Goal: Task Accomplishment & Management: Complete application form

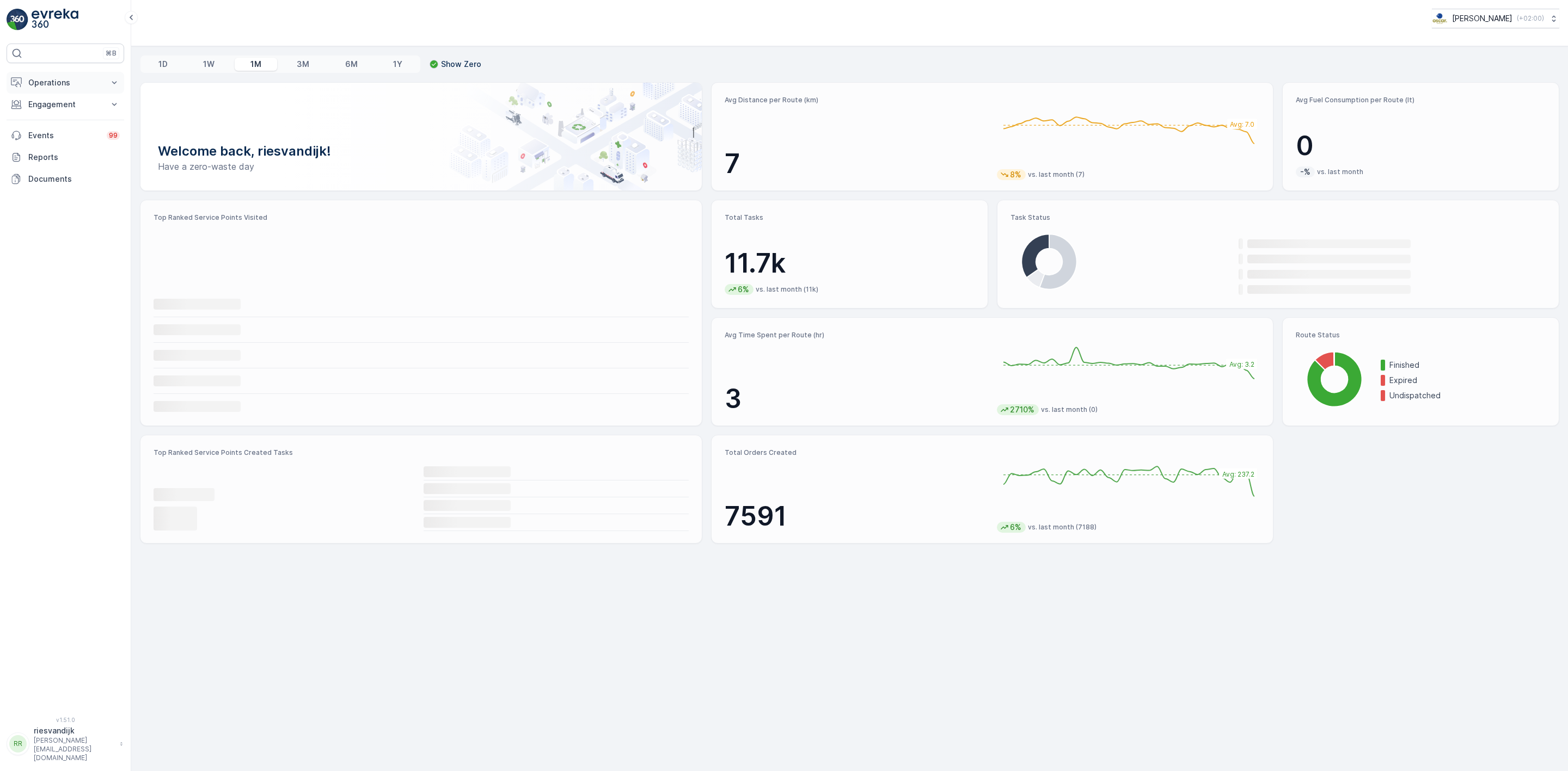
click at [43, 83] on p "Operations" at bounding box center [65, 83] width 74 height 11
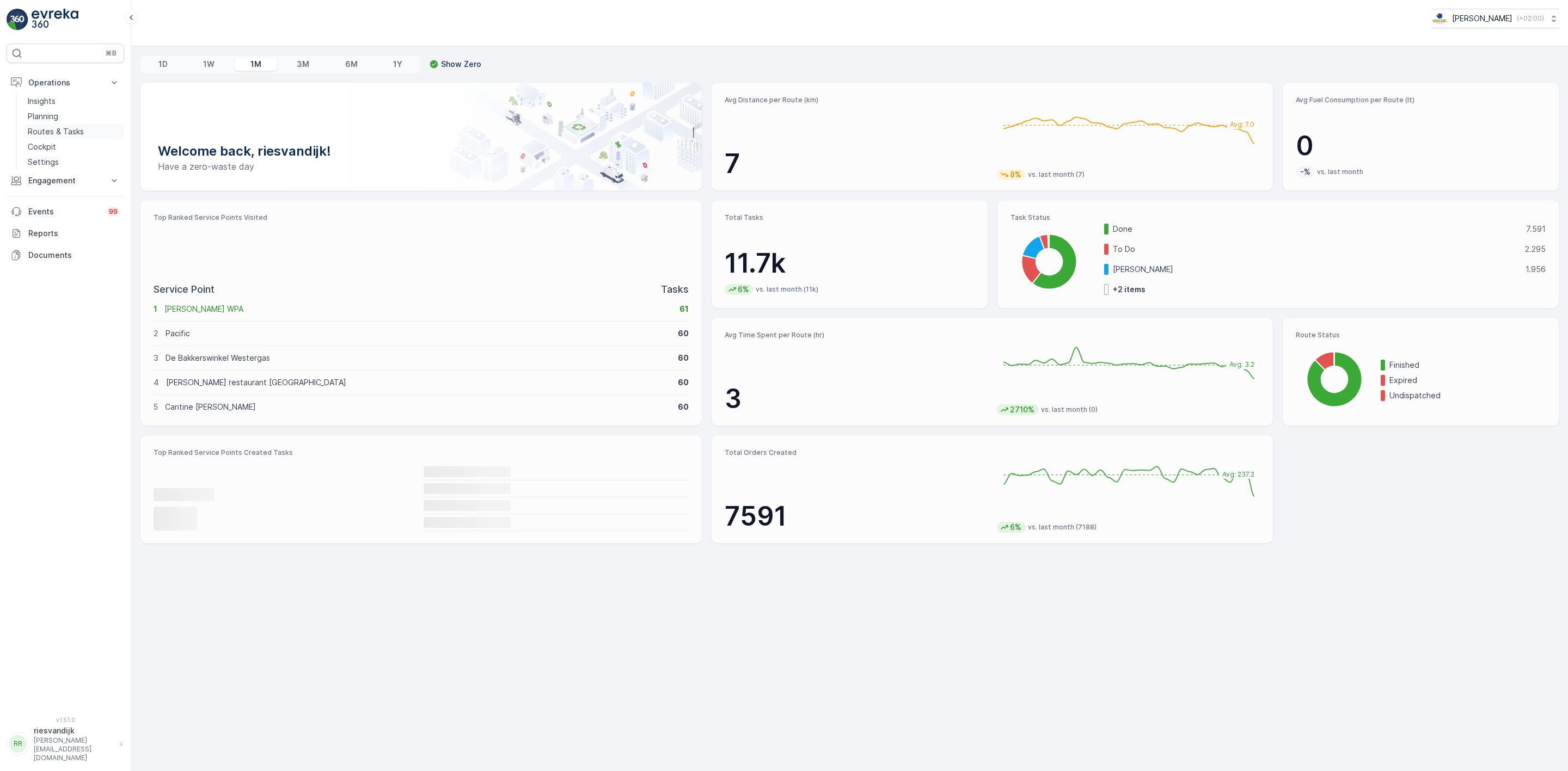
click at [72, 133] on p "Routes & Tasks" at bounding box center [55, 131] width 56 height 11
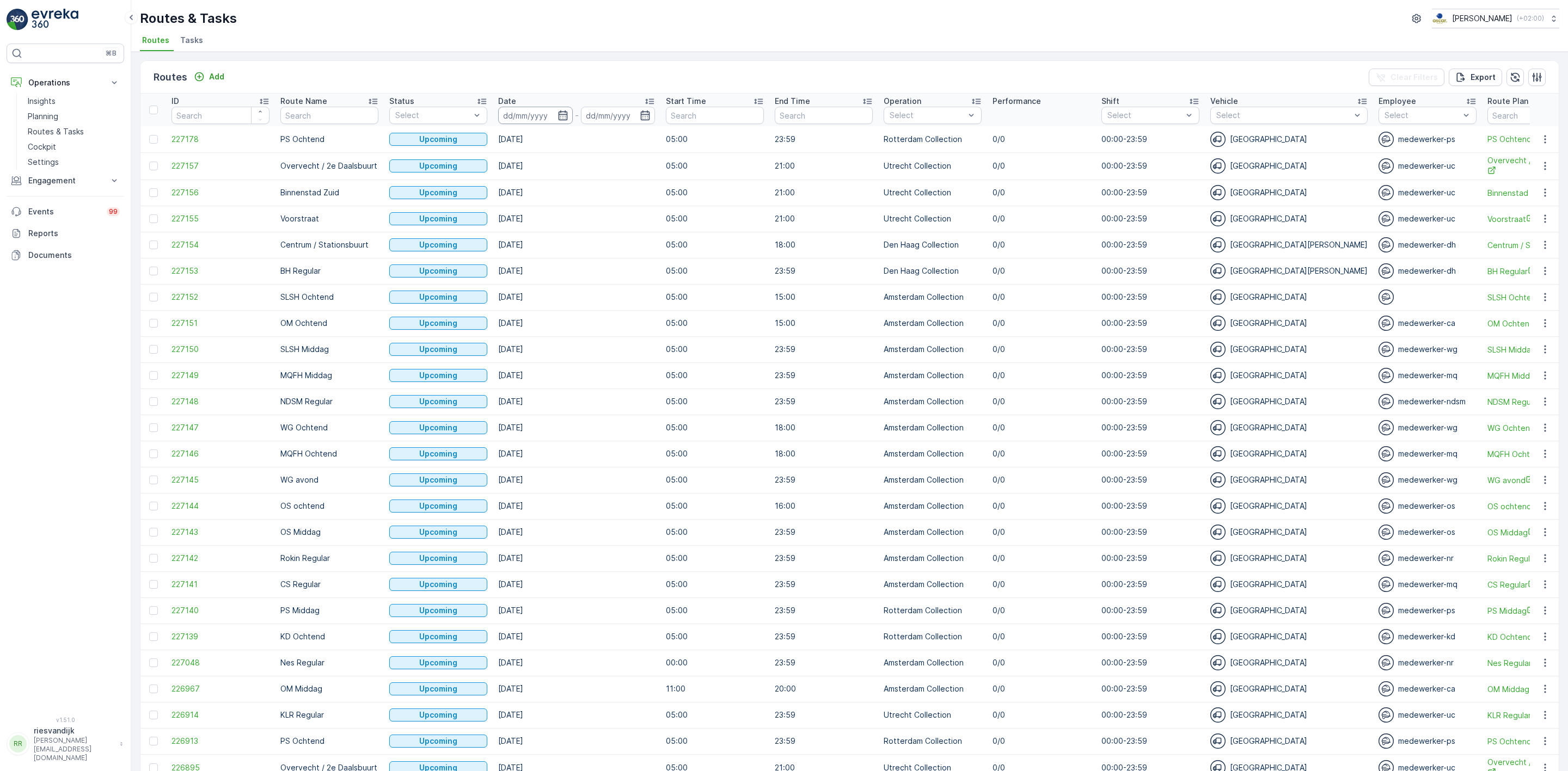
click at [532, 110] on input at bounding box center [536, 115] width 75 height 18
click at [637, 245] on div "23" at bounding box center [633, 248] width 18 height 18
type input "[DATE]"
click at [637, 245] on div "23" at bounding box center [633, 248] width 18 height 18
type input "[DATE]"
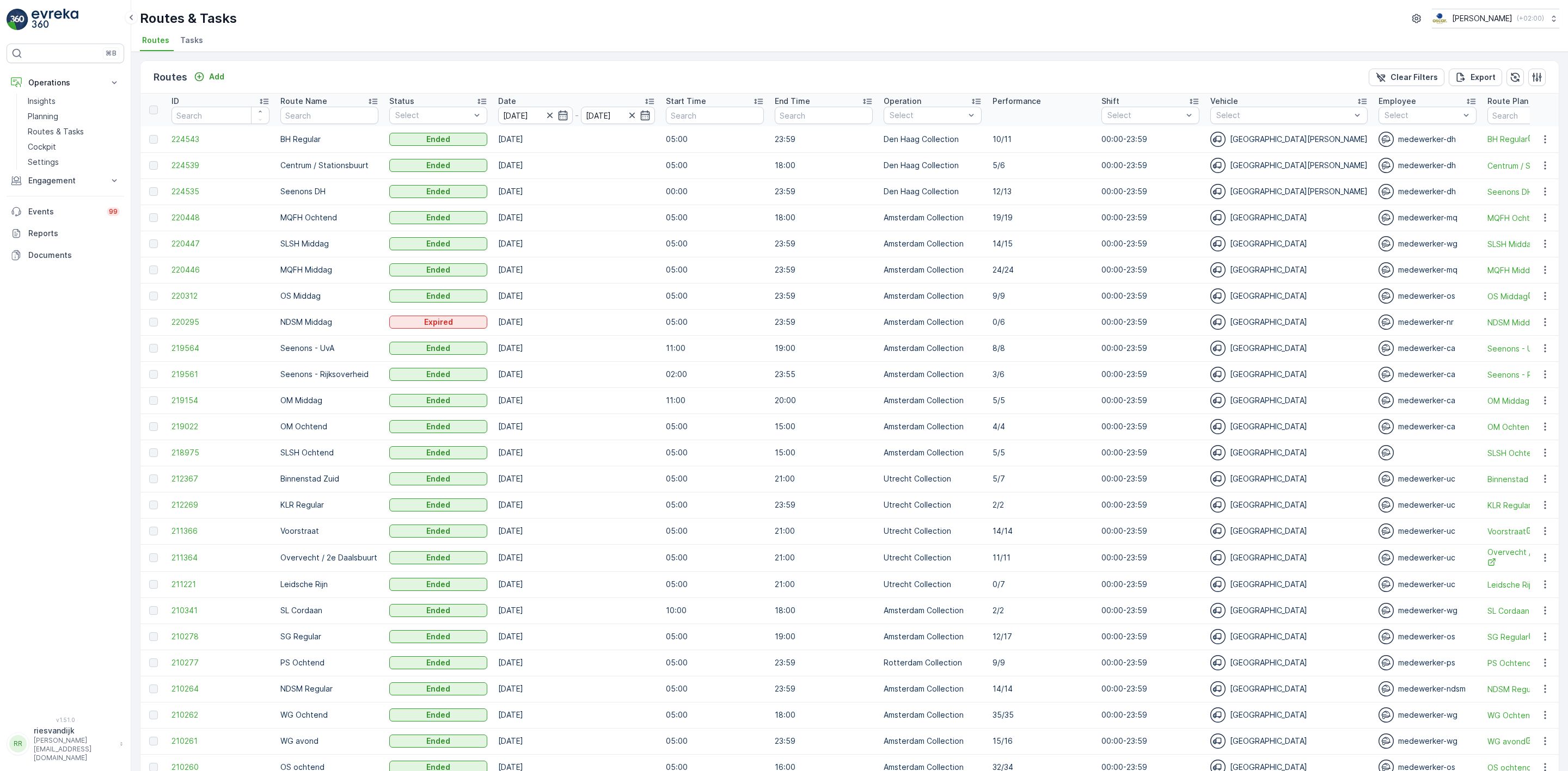
click at [1007, 104] on p "Performance" at bounding box center [1017, 101] width 49 height 11
drag, startPoint x: 1021, startPoint y: 98, endPoint x: 1027, endPoint y: 103, distance: 7.8
click at [1023, 98] on p "Performance" at bounding box center [1017, 101] width 49 height 11
drag, startPoint x: 1014, startPoint y: 318, endPoint x: 215, endPoint y: 330, distance: 799.1
click at [200, 330] on tr "220295 NDSM Middag Expired [DATE] 05:00 23:59 Amsterdam Collection 0/6 00:00-23…" at bounding box center [1330, 322] width 2380 height 26
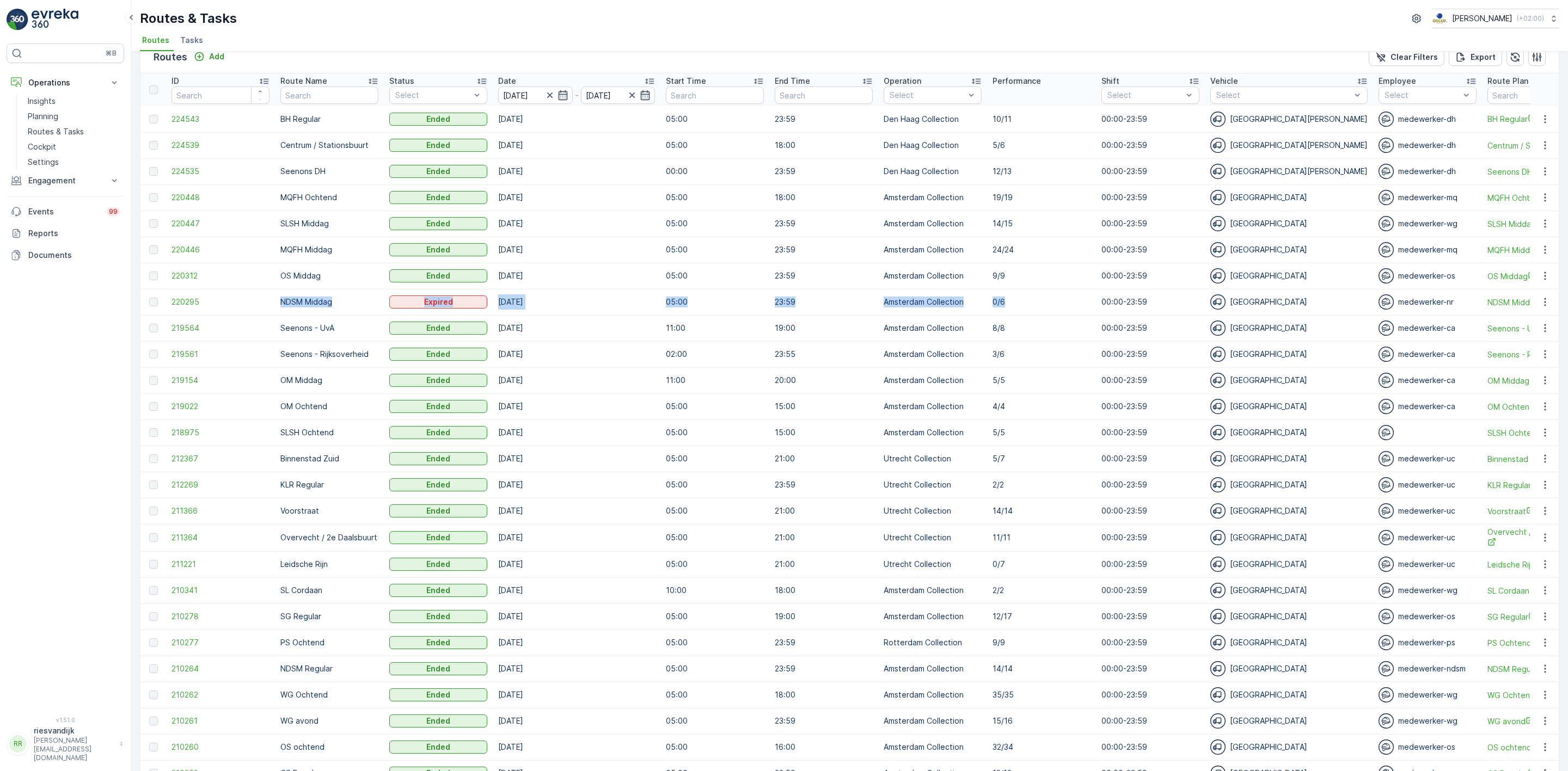
scroll to position [81, 0]
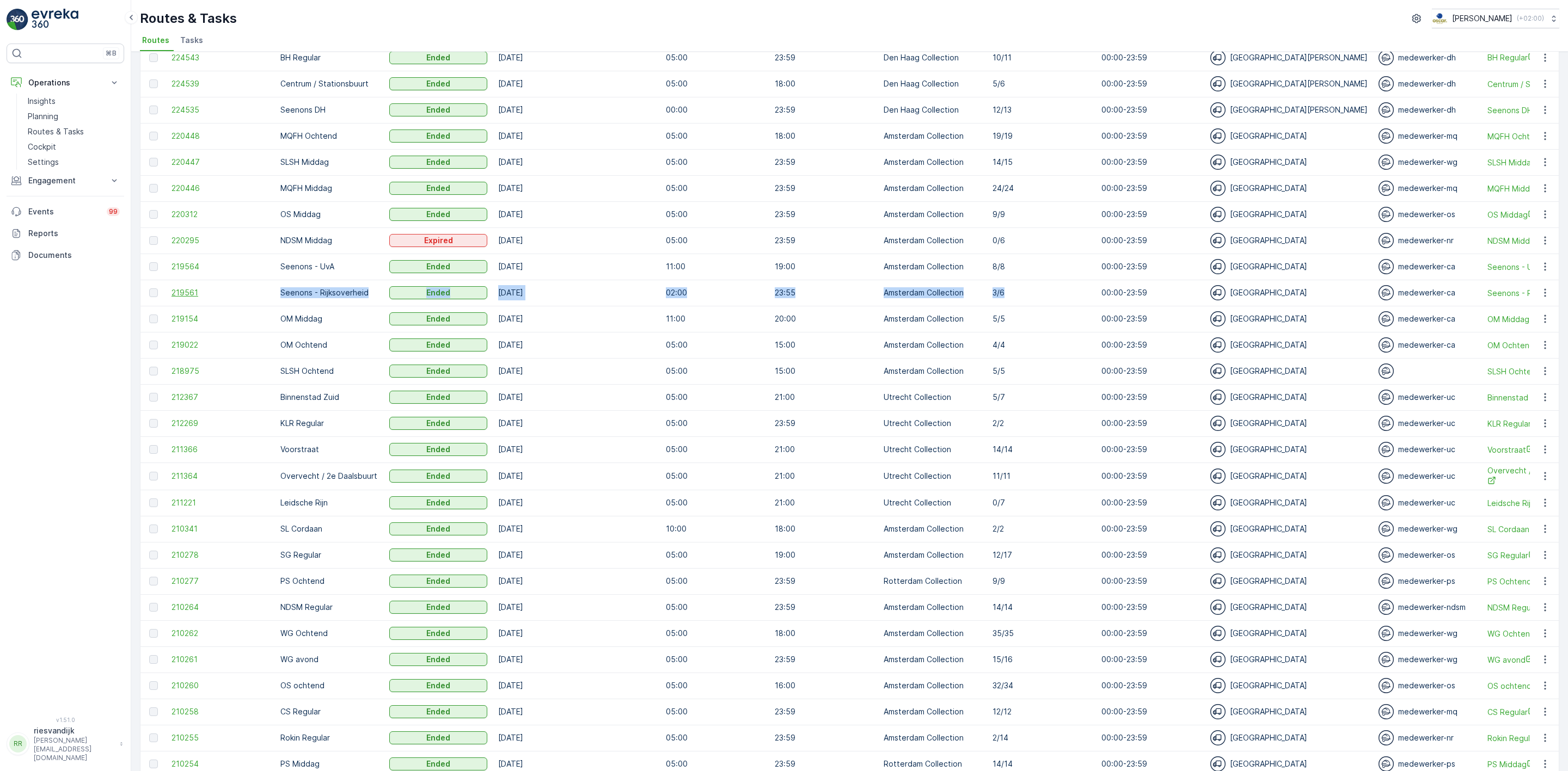
drag, startPoint x: 1040, startPoint y: 289, endPoint x: 231, endPoint y: 298, distance: 809.1
click at [231, 298] on tr "219561 Seenons - Rijksoverheid Ended [DATE] 02:00 23:55 Amsterdam Collection [D…" at bounding box center [1330, 293] width 2380 height 26
drag, startPoint x: 1021, startPoint y: 404, endPoint x: 568, endPoint y: 411, distance: 453.1
click at [568, 411] on tbody "224543 BH Regular Ended [DATE] 05:00 23:59 Den [PERSON_NAME] Collection [DATE] …" at bounding box center [1330, 450] width 2380 height 811
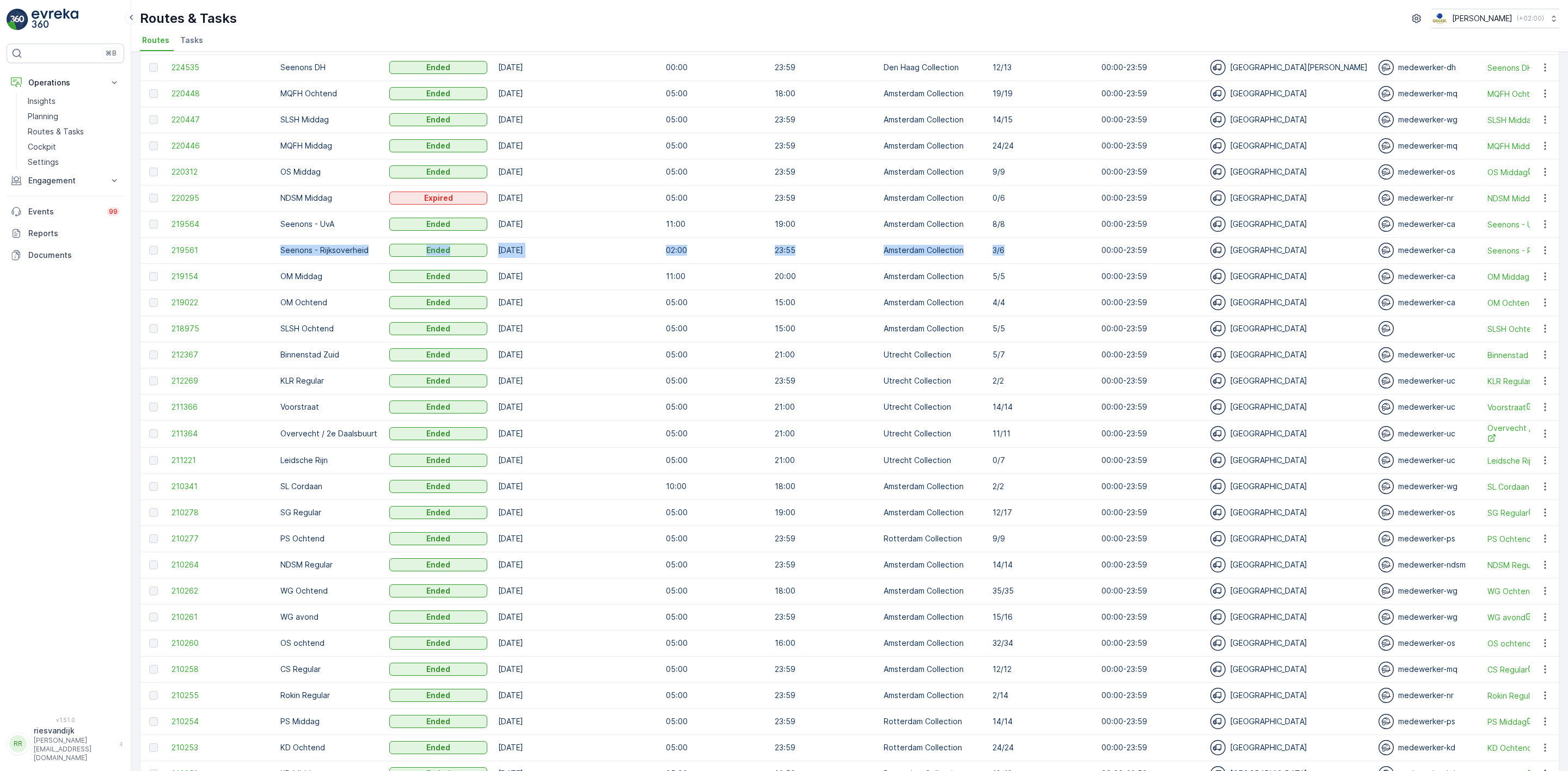
scroll to position [163, 0]
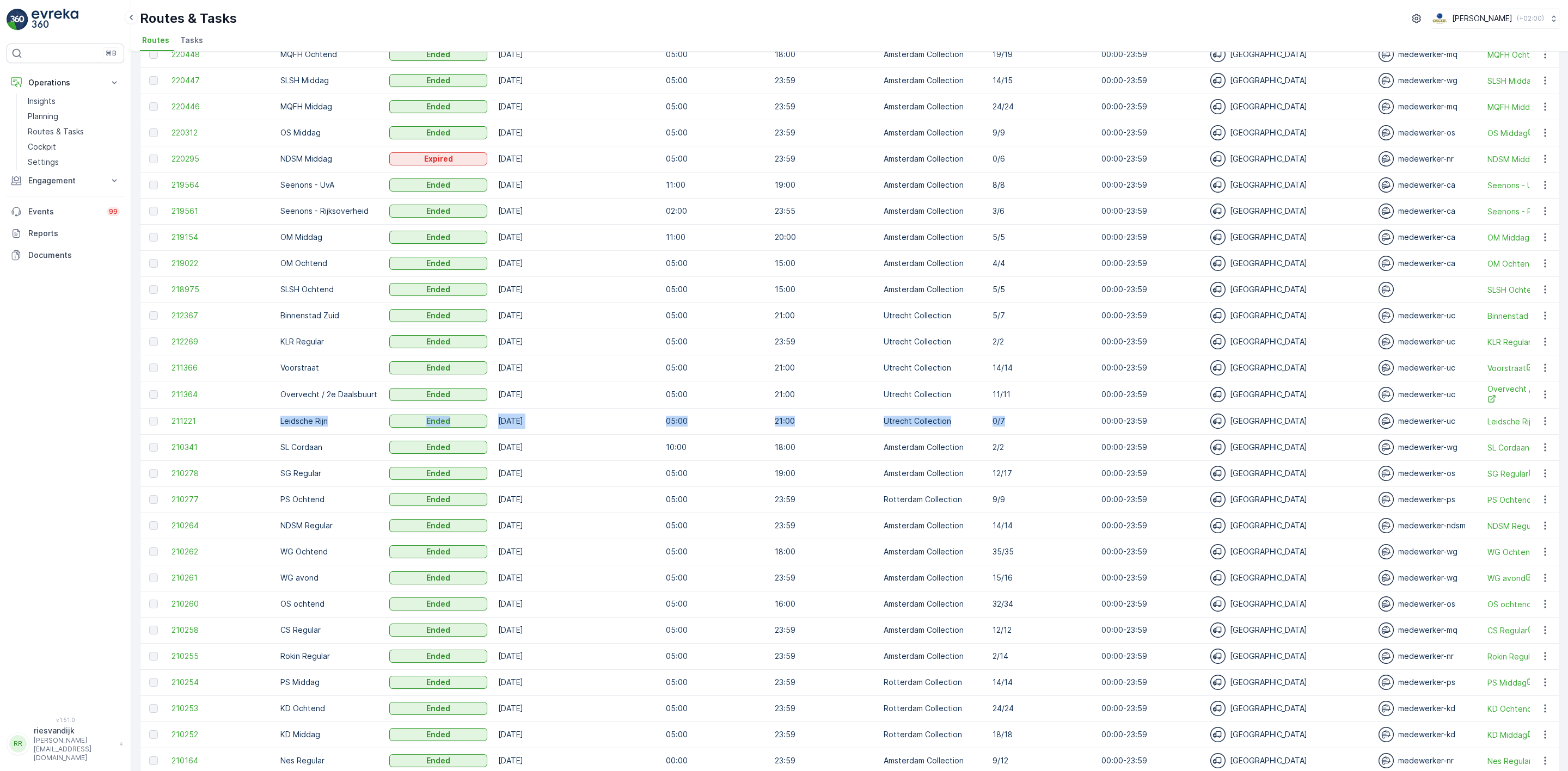
drag, startPoint x: 947, startPoint y: 425, endPoint x: 257, endPoint y: 429, distance: 690.0
click at [230, 429] on tr "211221 Leidsche Rijn Ended [DATE] 05:00 21:00 Utrecht Collection 0/7 00:00-23:5…" at bounding box center [1330, 421] width 2380 height 26
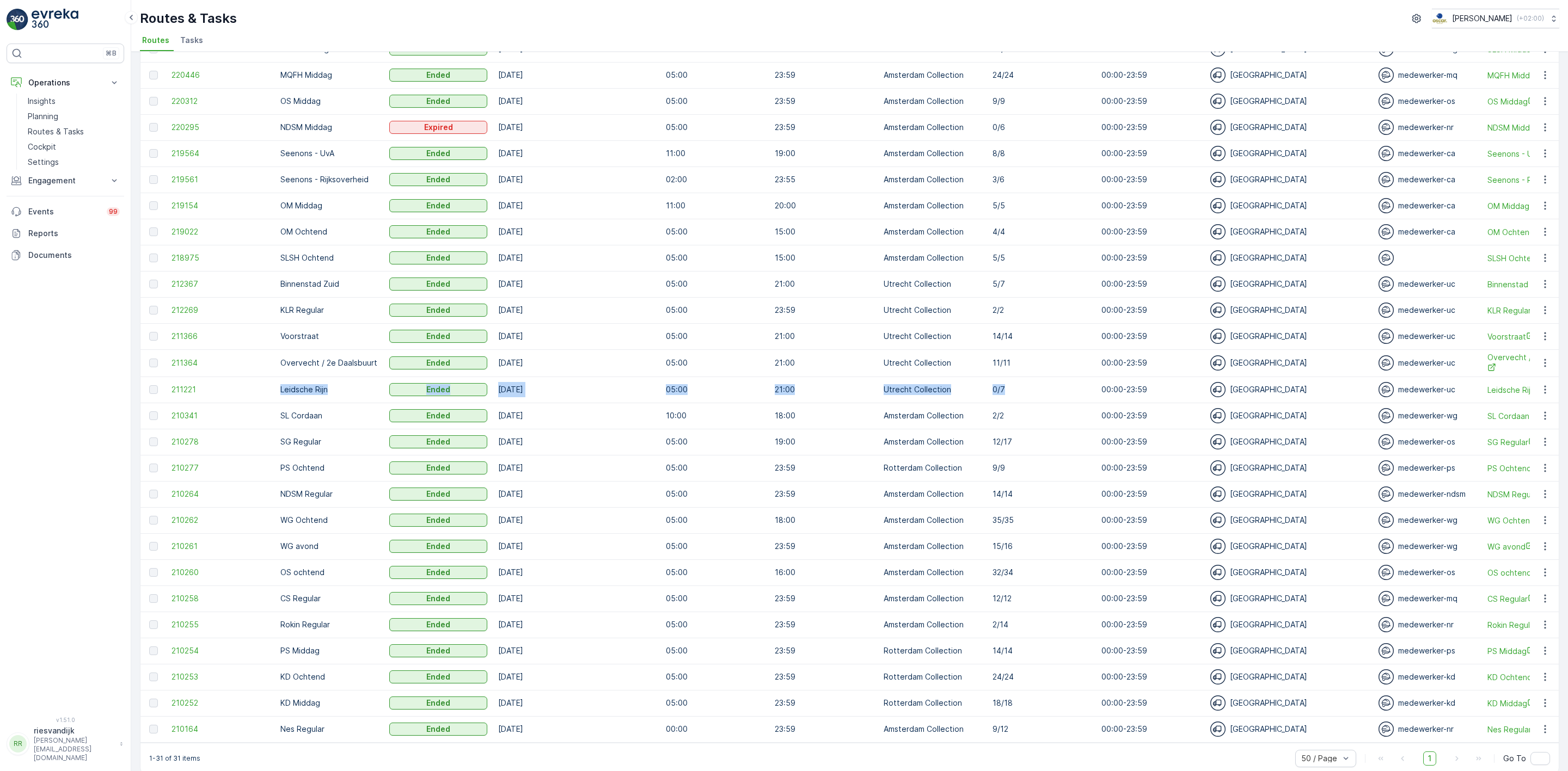
scroll to position [213, 0]
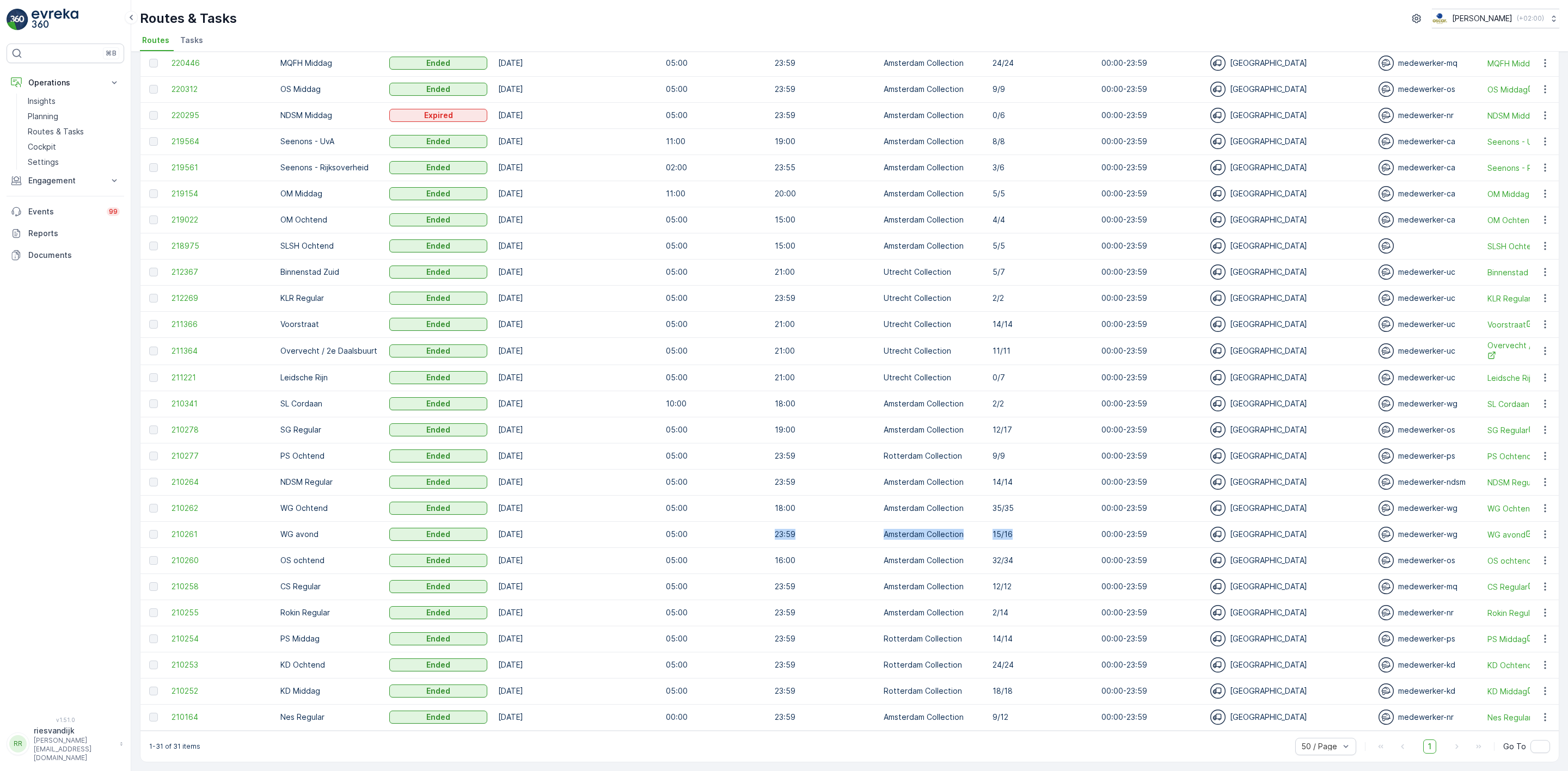
drag, startPoint x: 1052, startPoint y: 531, endPoint x: 696, endPoint y: 524, distance: 356.1
click at [696, 524] on tr "210261 [PERSON_NAME] Ended [DATE] 05:00 23:59 Amsterdam Collection 15/16 00:00-…" at bounding box center [1330, 535] width 2380 height 26
drag, startPoint x: 1042, startPoint y: 713, endPoint x: 887, endPoint y: 713, distance: 155.0
click at [887, 713] on tr "210164 Nes Regular Ended [DATE] 00:00 23:59 Amsterdam Collection [DATE] 00:00-2…" at bounding box center [1330, 717] width 2380 height 26
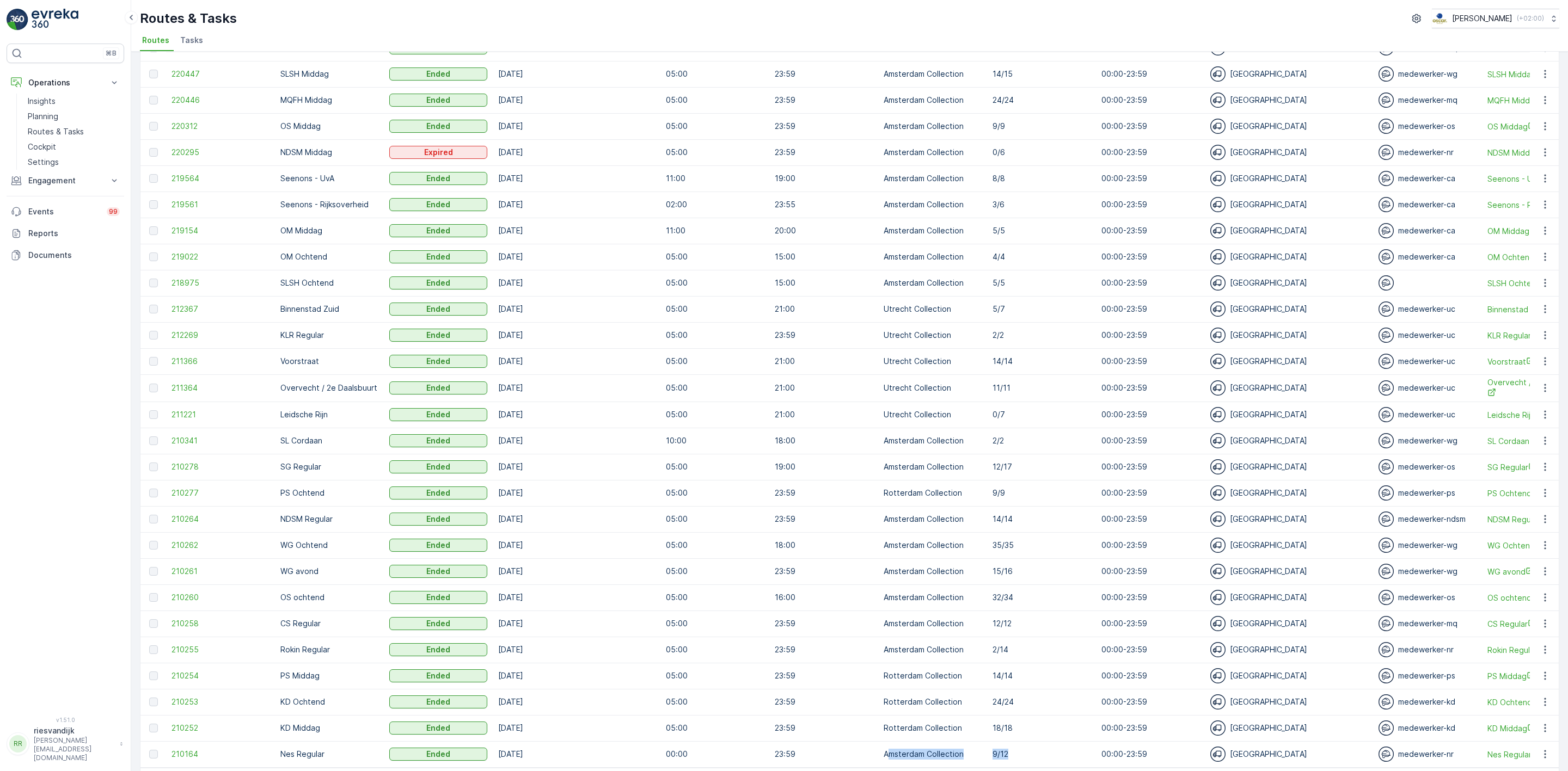
scroll to position [131, 0]
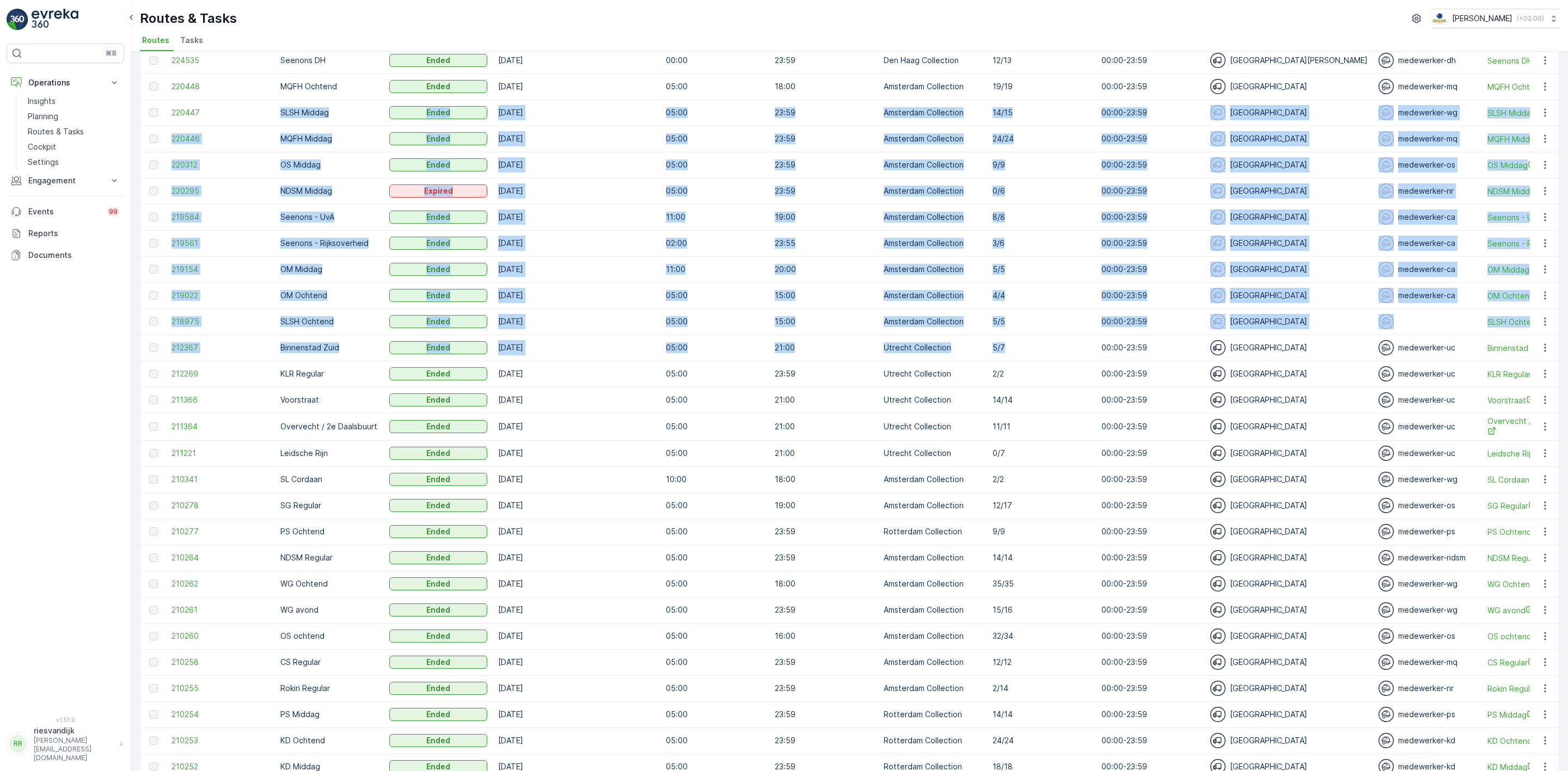
drag, startPoint x: 1030, startPoint y: 346, endPoint x: 266, endPoint y: 129, distance: 794.2
click at [268, 126] on tbody "224543 BH Regular Ended [DATE] 05:00 23:59 Den [PERSON_NAME] Collection [DATE] …" at bounding box center [1330, 401] width 2380 height 811
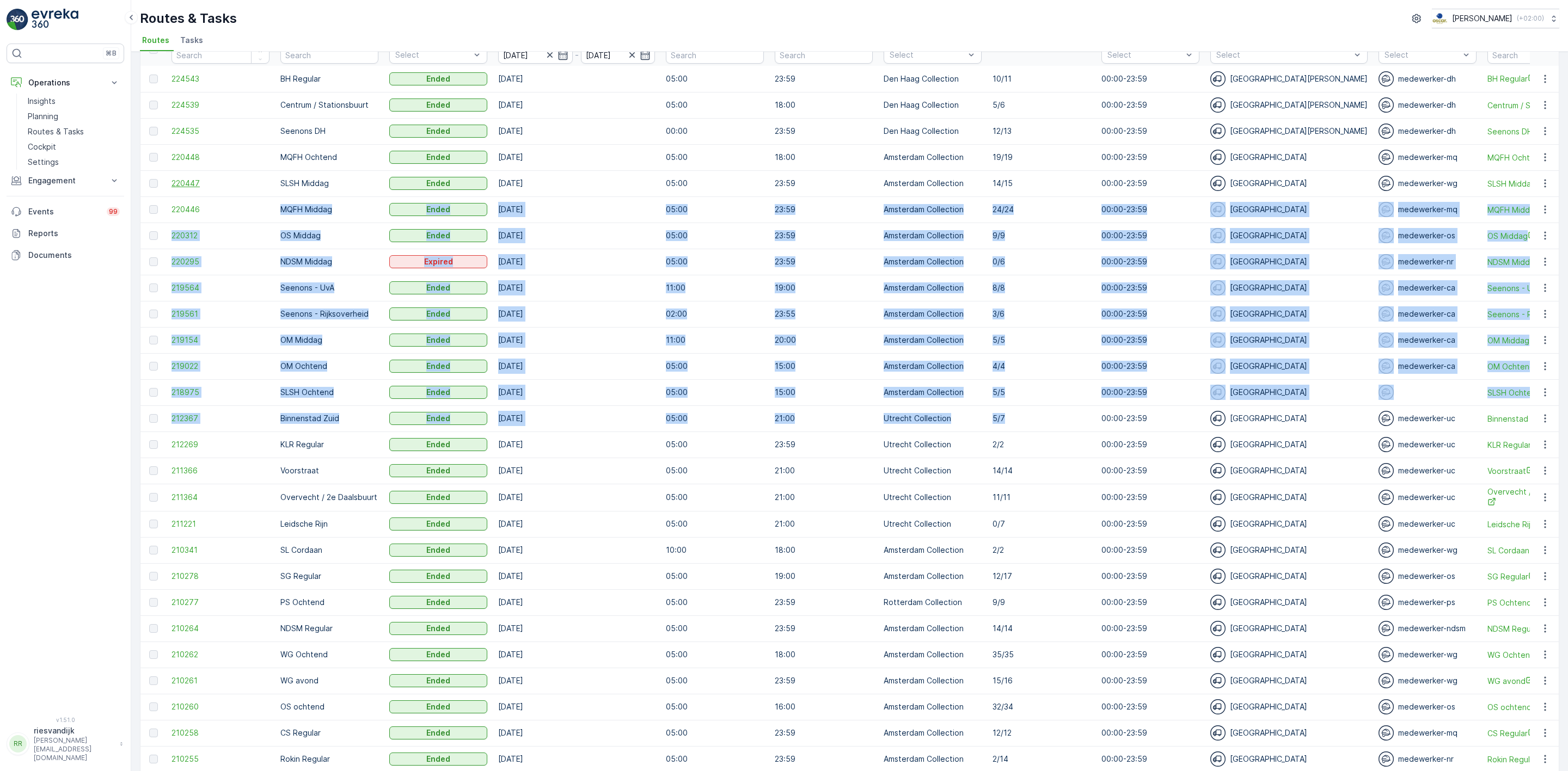
scroll to position [0, 0]
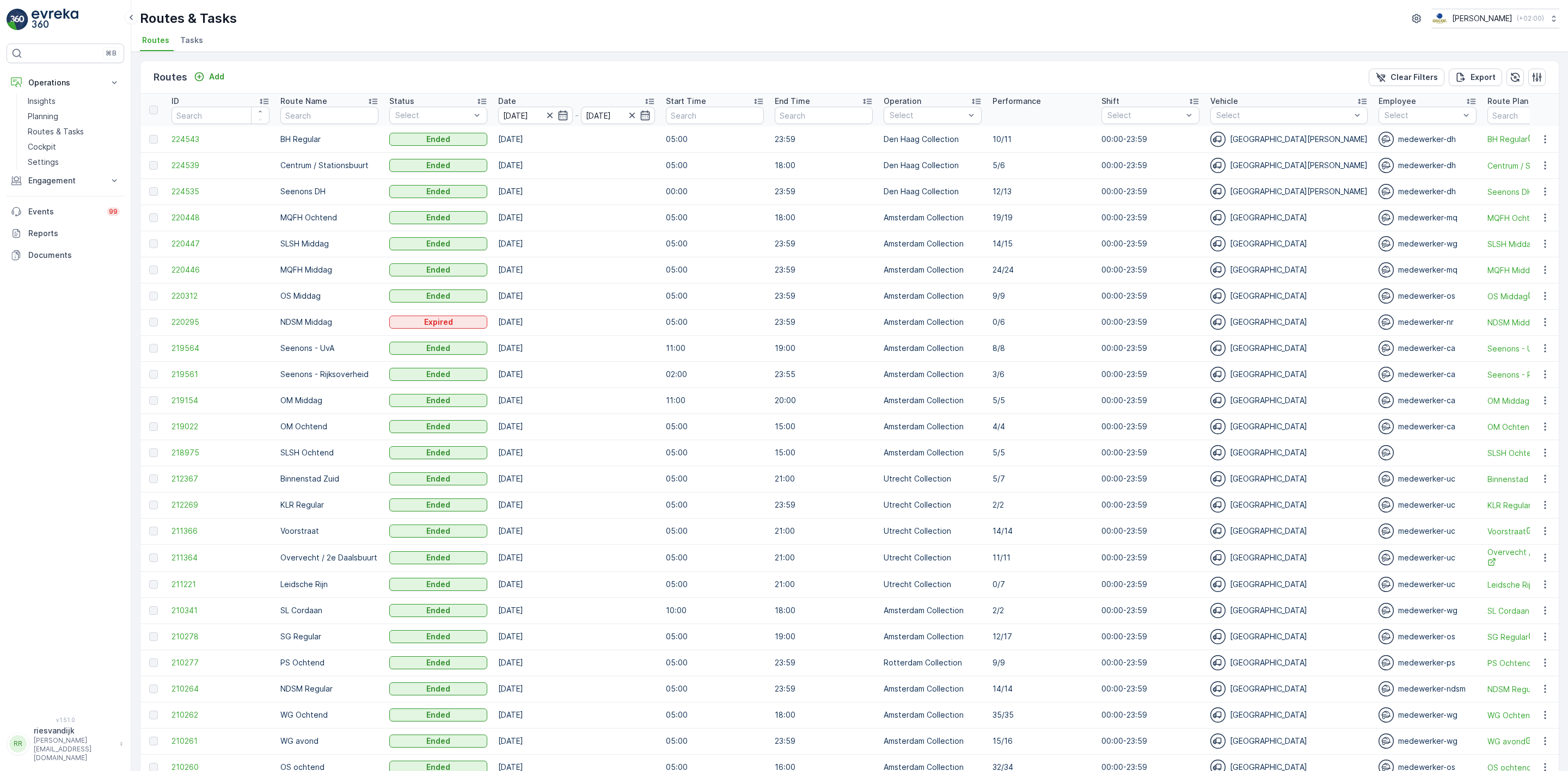
click at [698, 199] on td "00:00" at bounding box center [715, 192] width 109 height 26
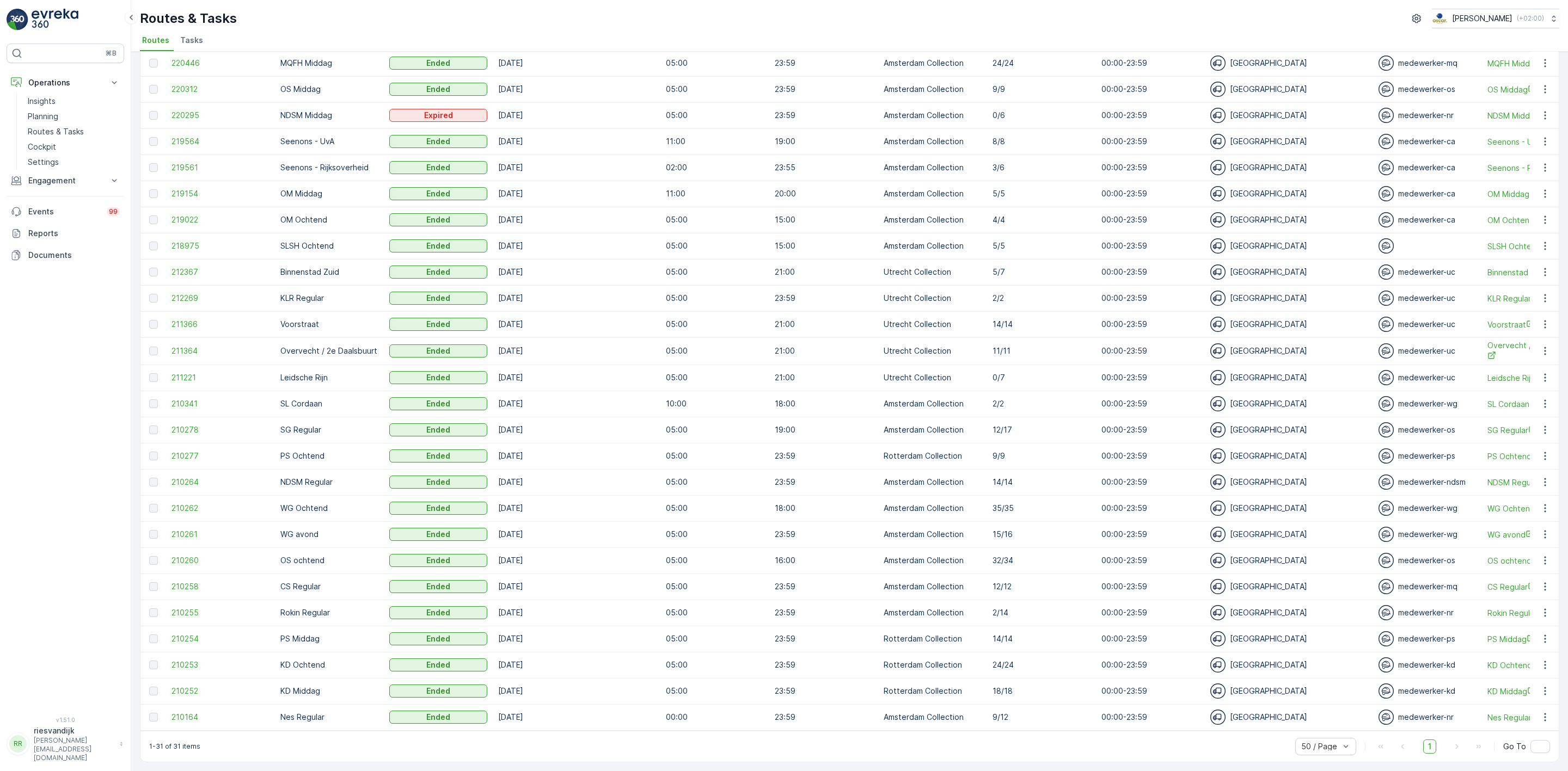
scroll to position [213, 0]
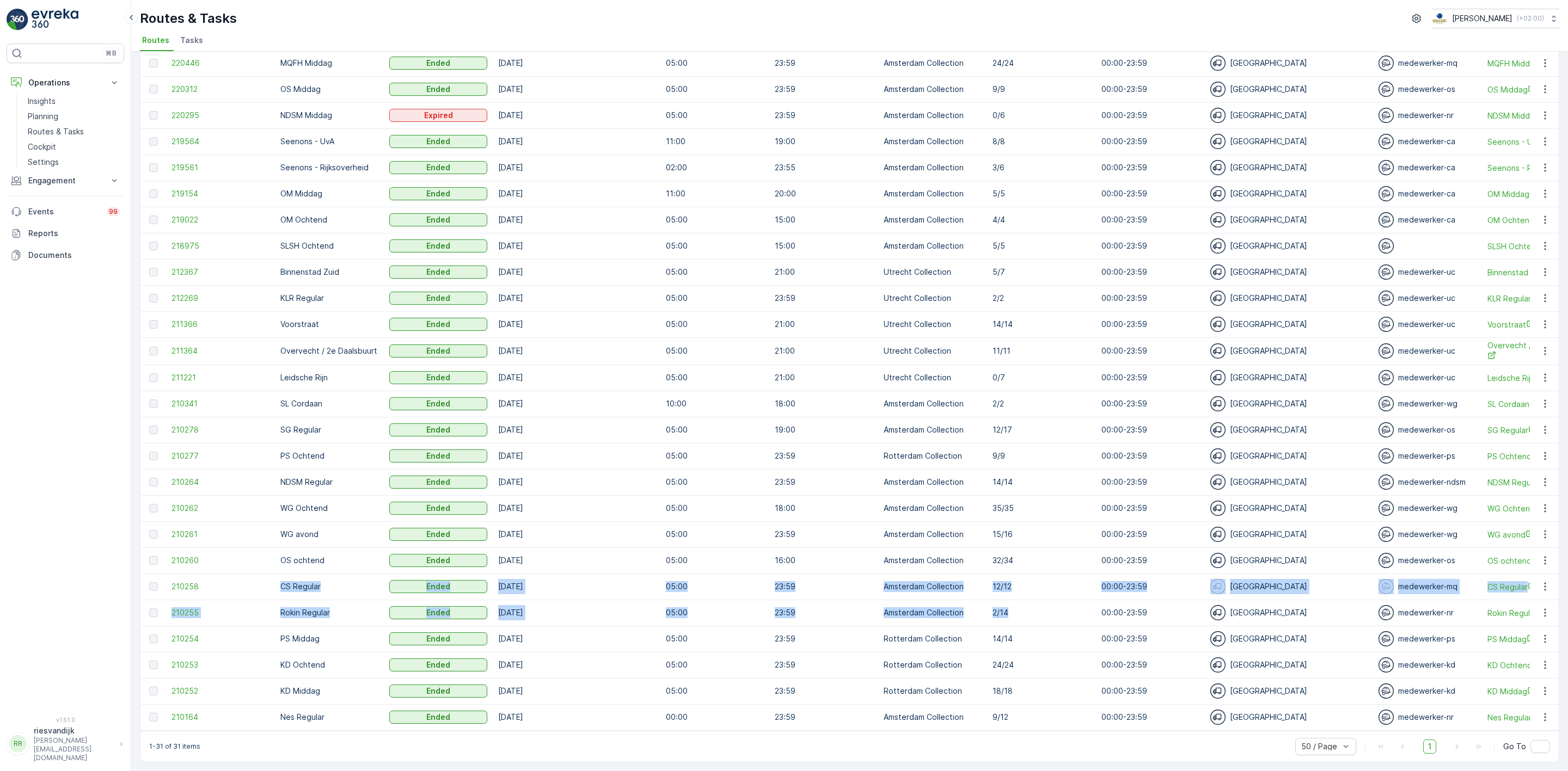
drag, startPoint x: 1032, startPoint y: 610, endPoint x: 258, endPoint y: 591, distance: 774.2
click at [259, 591] on tbody "224543 BH Regular Ended [DATE] 05:00 23:59 Den [PERSON_NAME] Collection [DATE] …" at bounding box center [1330, 325] width 2380 height 811
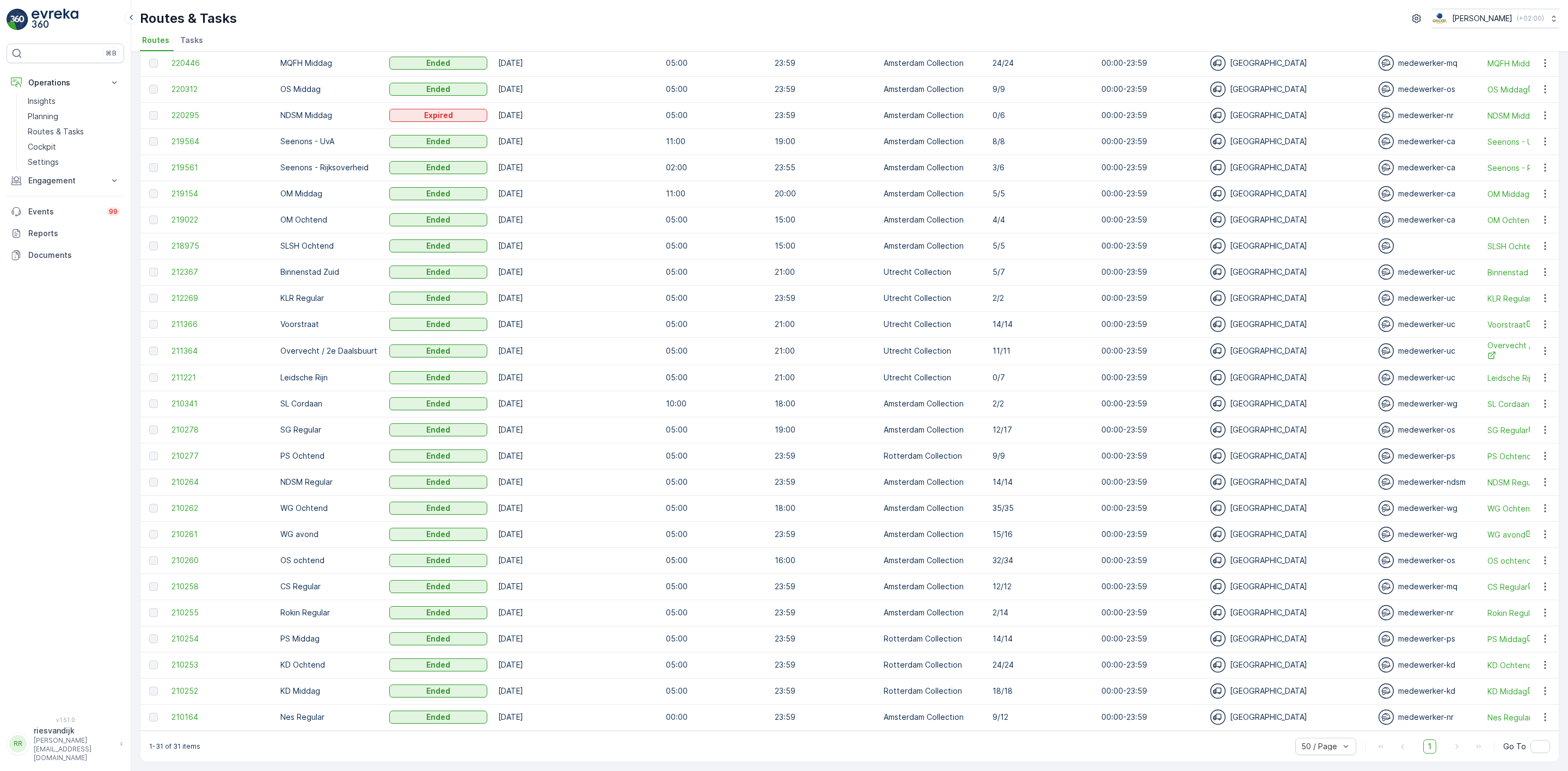
click at [576, 678] on td "[DATE]" at bounding box center [576, 692] width 167 height 26
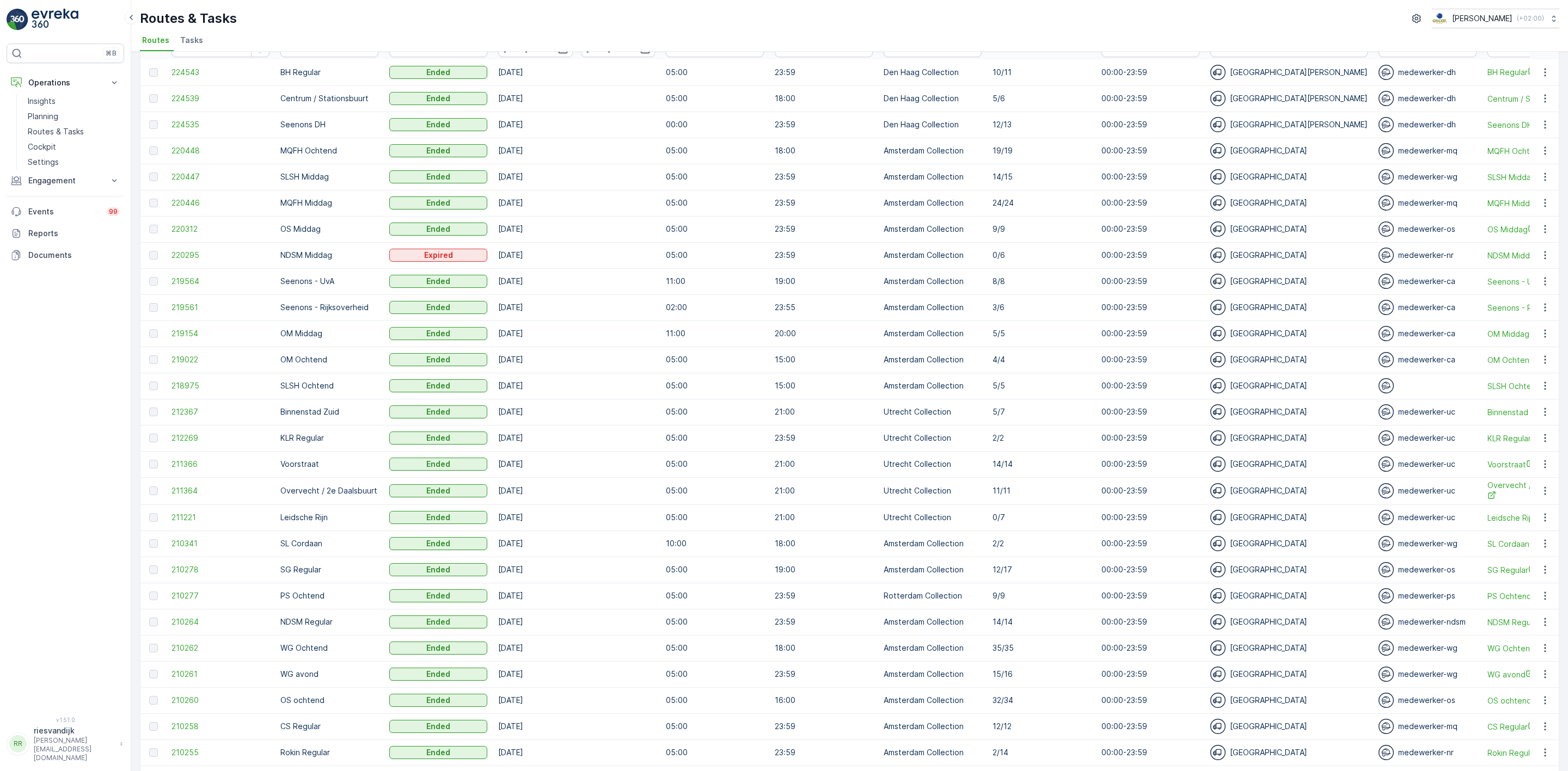
scroll to position [0, 0]
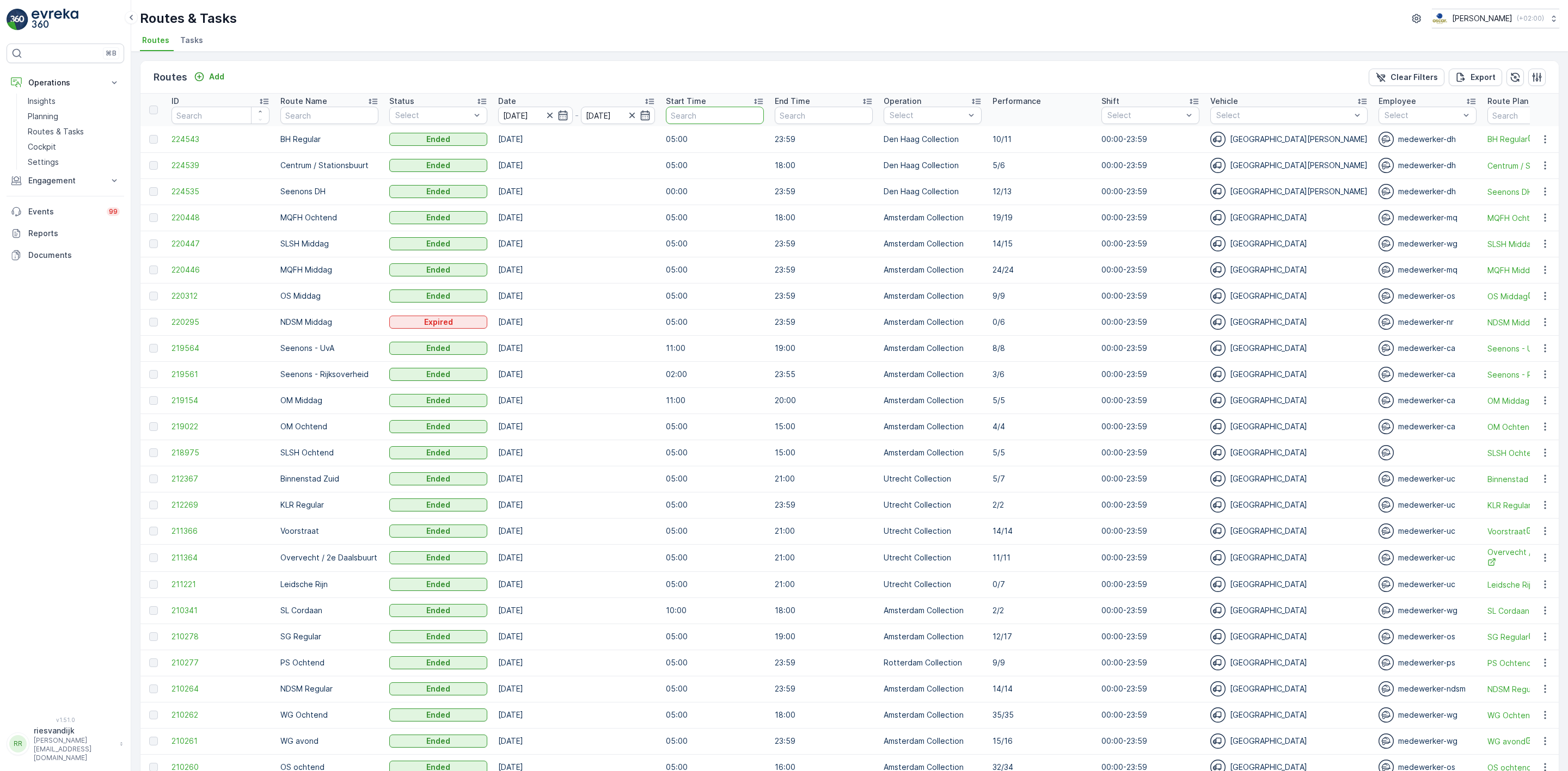
click at [702, 112] on input "text" at bounding box center [714, 115] width 98 height 18
click at [938, 227] on p "Utrecht Collection" at bounding box center [936, 232] width 69 height 11
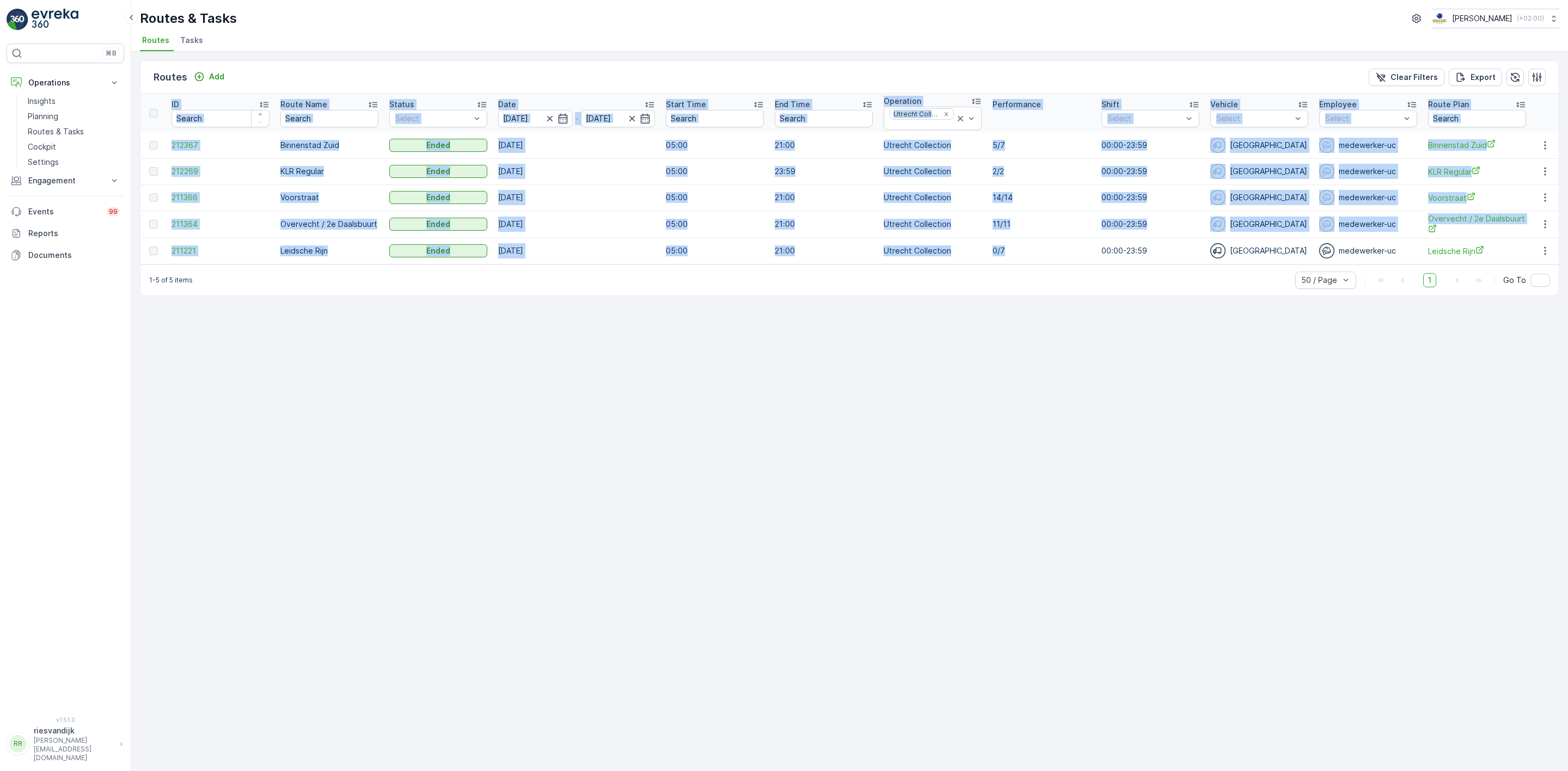
drag, startPoint x: 982, startPoint y: 248, endPoint x: 660, endPoint y: 287, distance: 324.4
click at [645, 264] on div "ID Route Name Status Select Date [DATE] - [DATE] Start Time End Time Operation …" at bounding box center [849, 179] width 1418 height 171
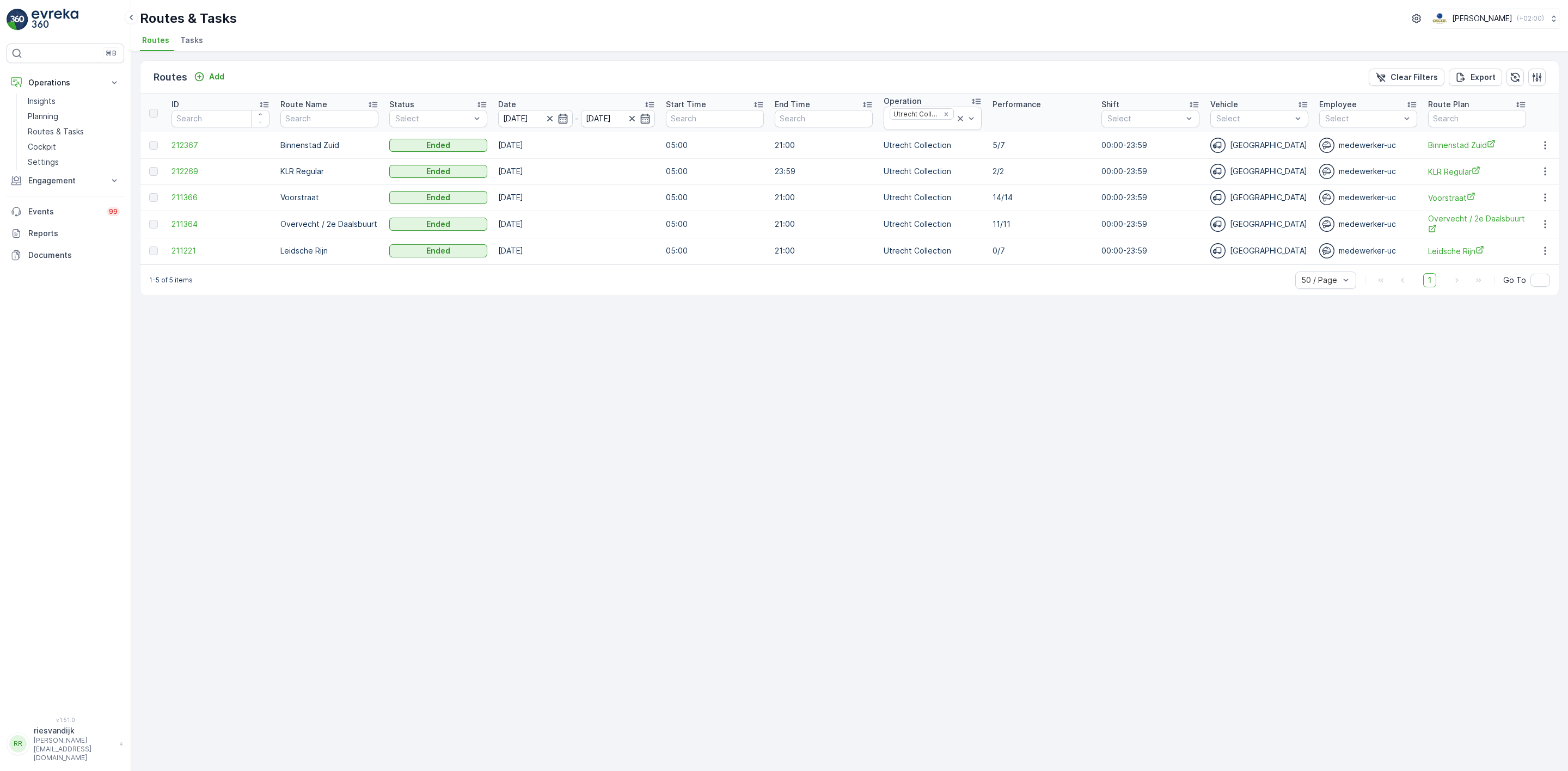
click at [710, 356] on div "Routes Add Clear Filters Export ID Route Name Status Select Date [DATE] - [DATE…" at bounding box center [849, 411] width 1437 height 720
click at [532, 124] on input "[DATE]" at bounding box center [536, 119] width 75 height 18
click at [673, 371] on div "Routes Add Clear Filters Export ID Route Name Status Select Date [DATE] - [DATE…" at bounding box center [849, 411] width 1437 height 720
click at [59, 129] on p "Routes & Tasks" at bounding box center [55, 131] width 56 height 11
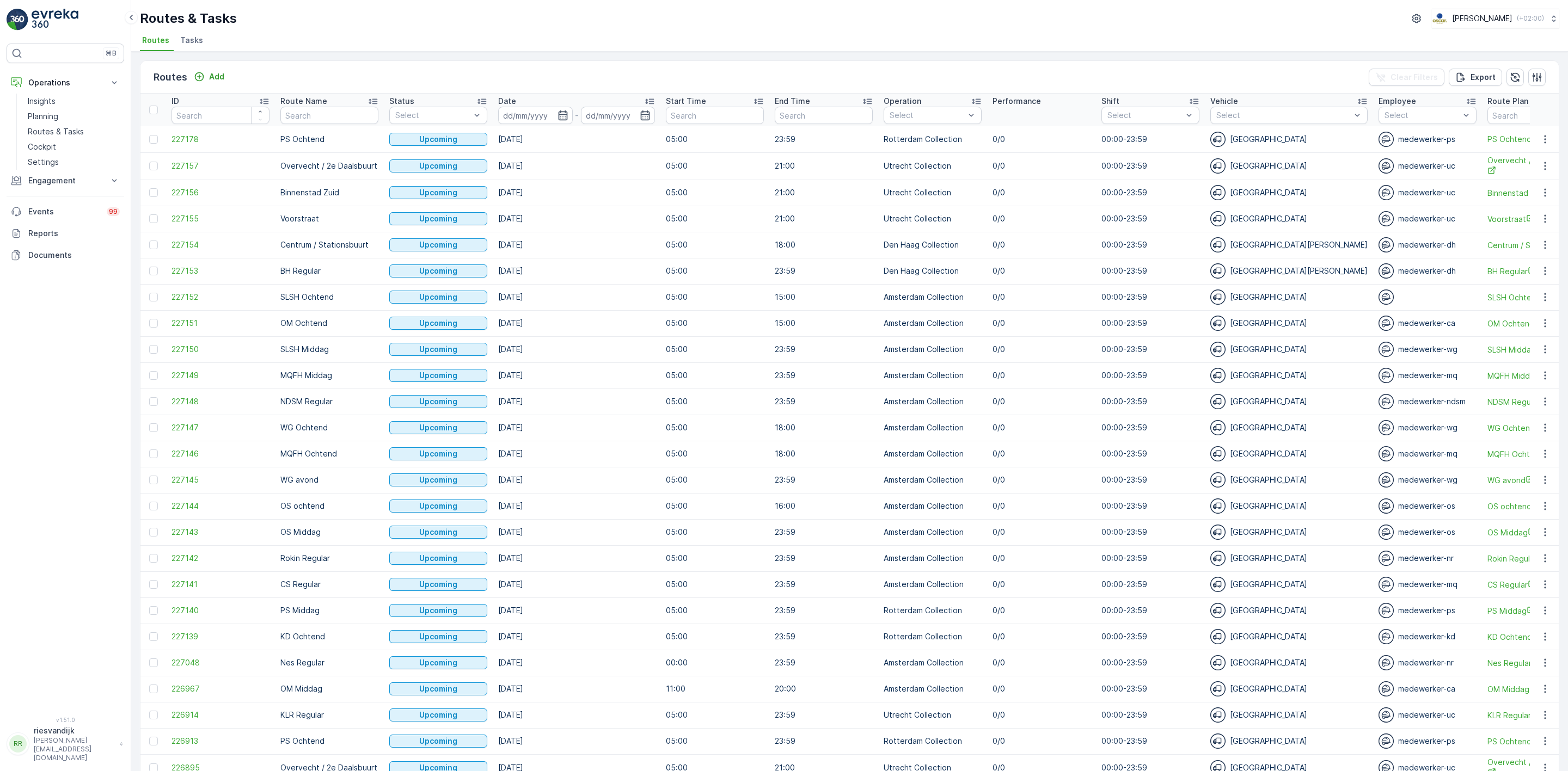
click at [194, 44] on span "Tasks" at bounding box center [192, 40] width 23 height 11
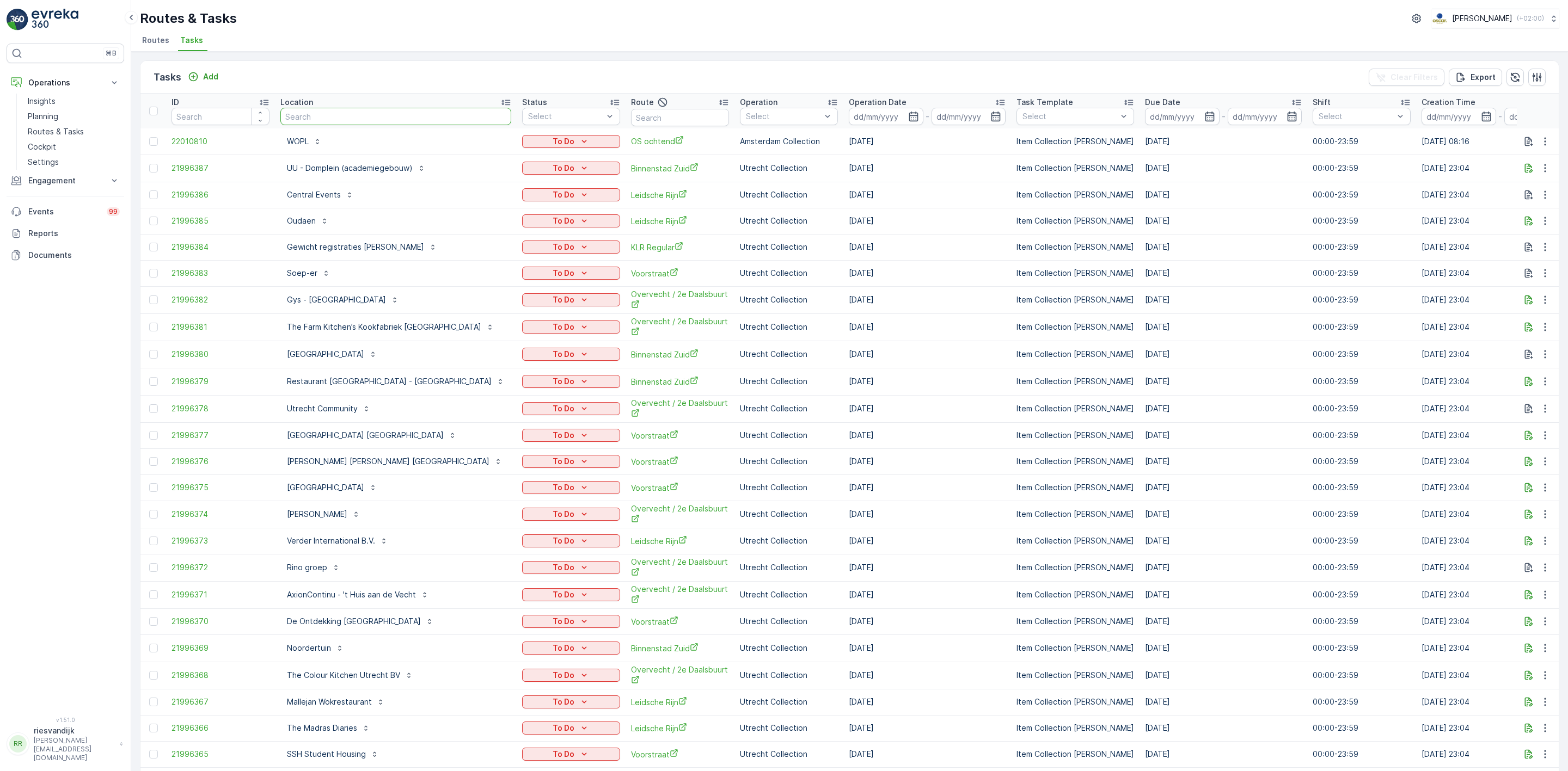
click at [345, 117] on input "text" at bounding box center [396, 116] width 231 height 18
type input "vervat"
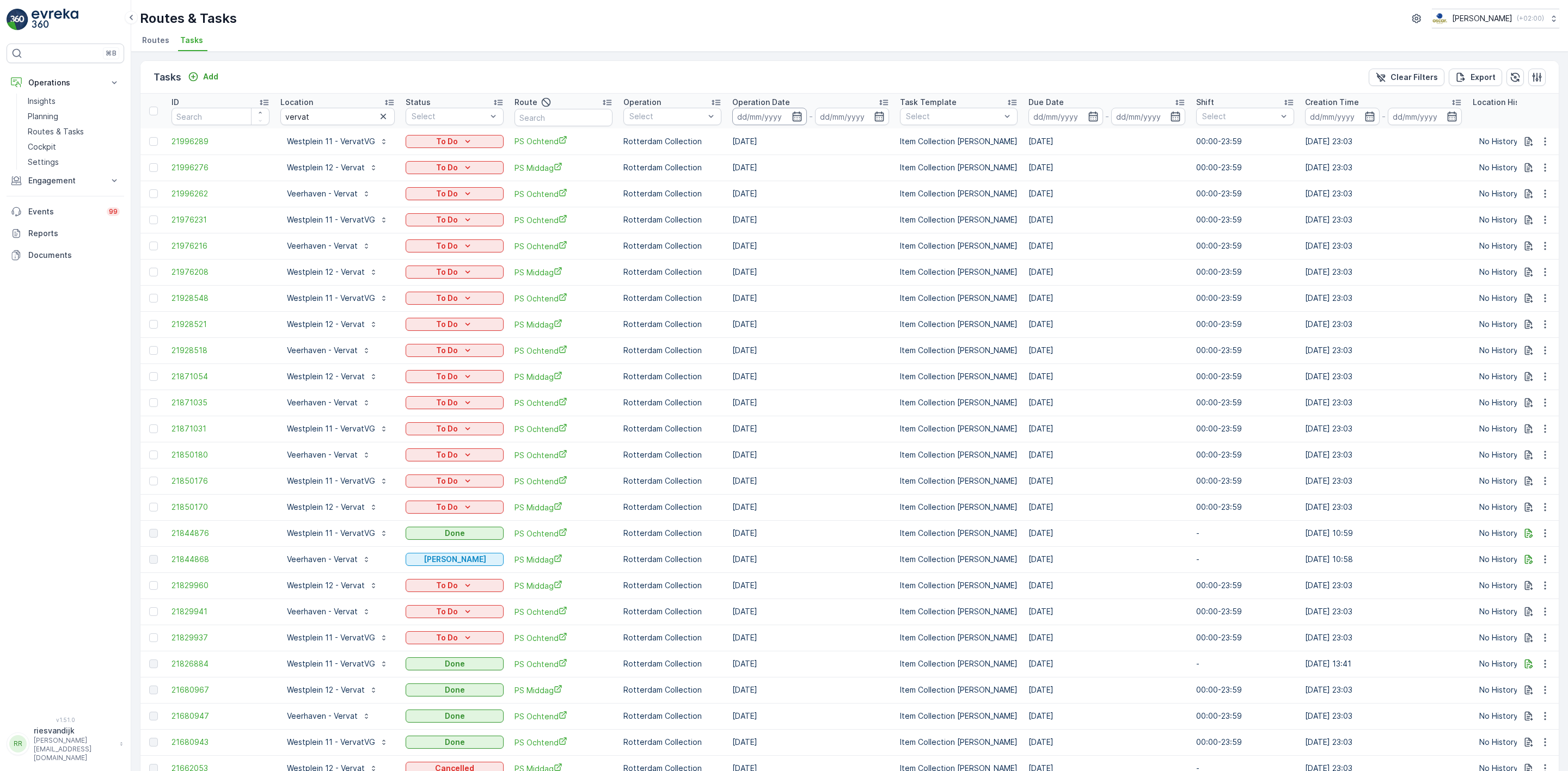
click at [758, 117] on input at bounding box center [770, 116] width 75 height 18
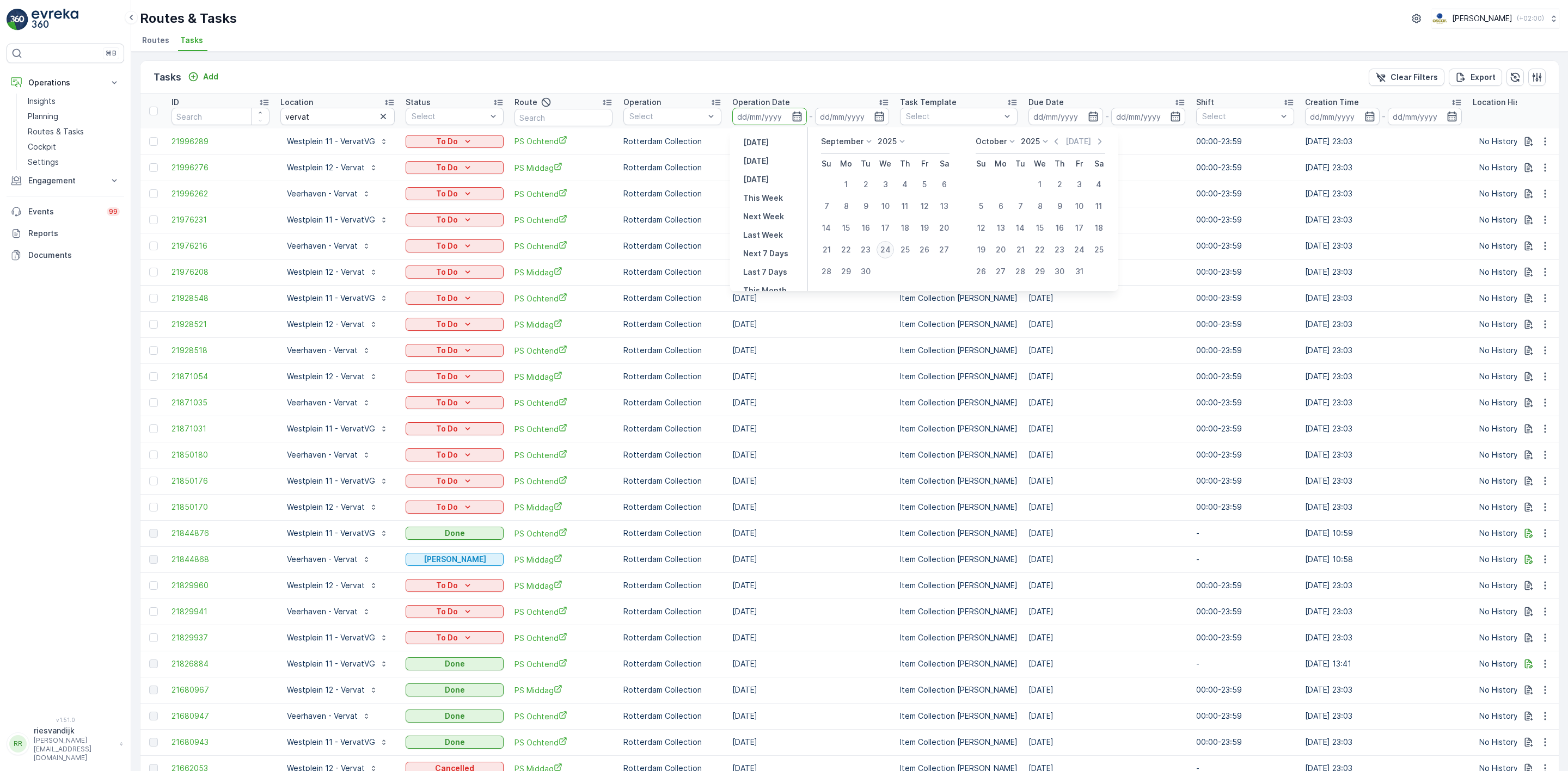
click at [883, 247] on div "24" at bounding box center [885, 249] width 18 height 18
type input "[DATE]"
click at [883, 247] on div "24" at bounding box center [885, 249] width 18 height 18
type input "[DATE]"
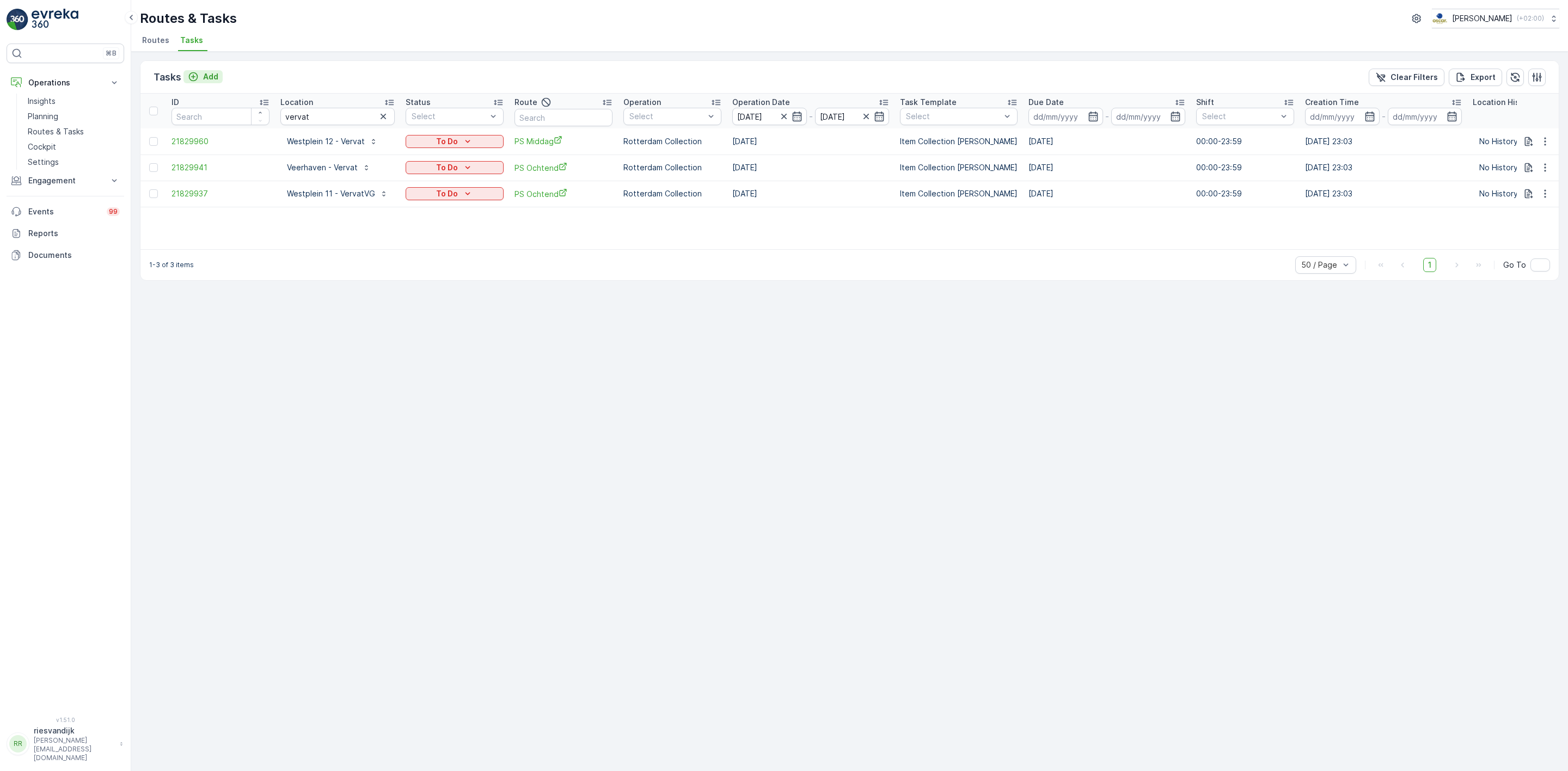
click at [209, 80] on p "Add" at bounding box center [210, 77] width 15 height 11
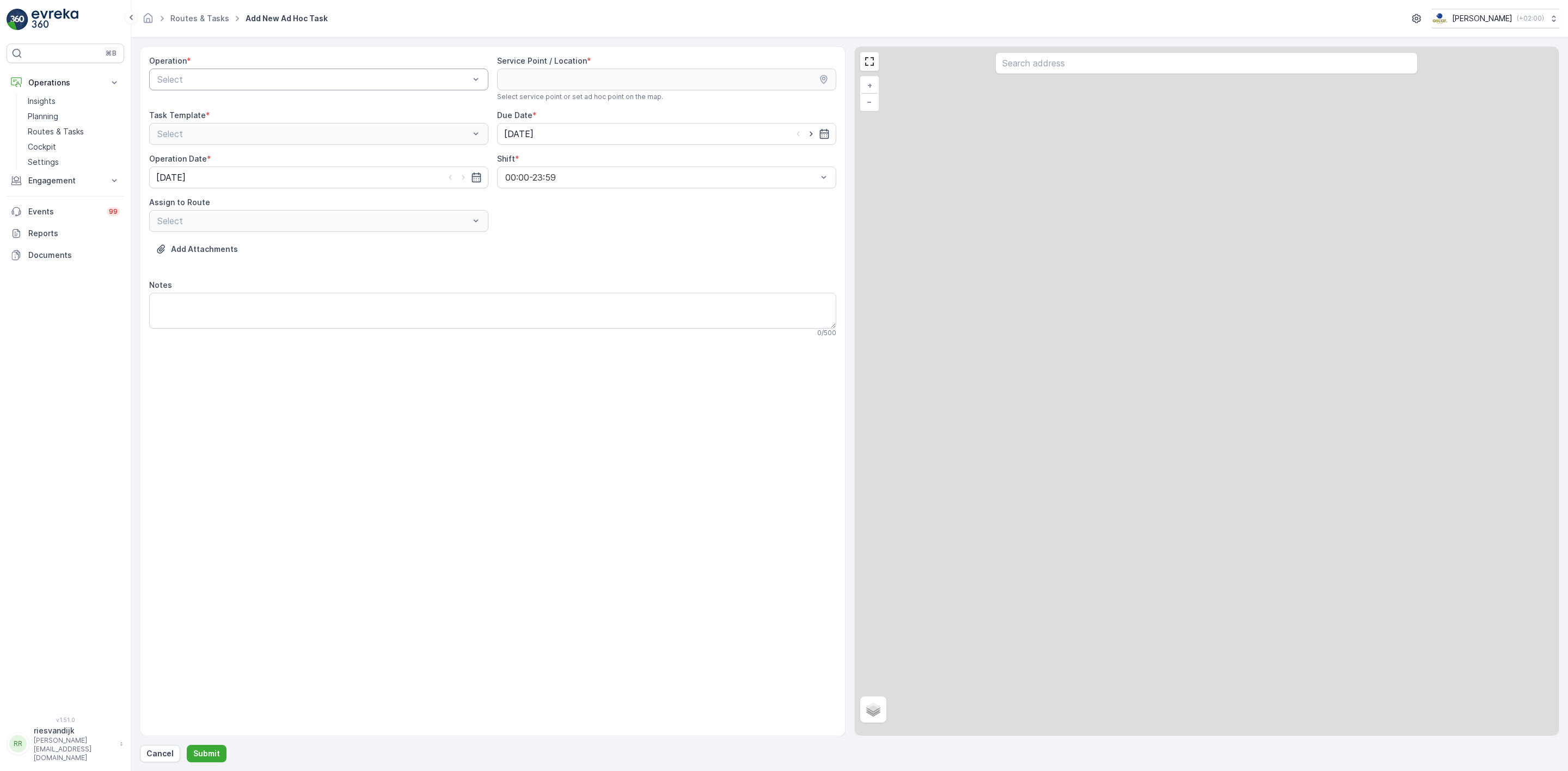
click at [251, 90] on div "Select" at bounding box center [318, 79] width 339 height 22
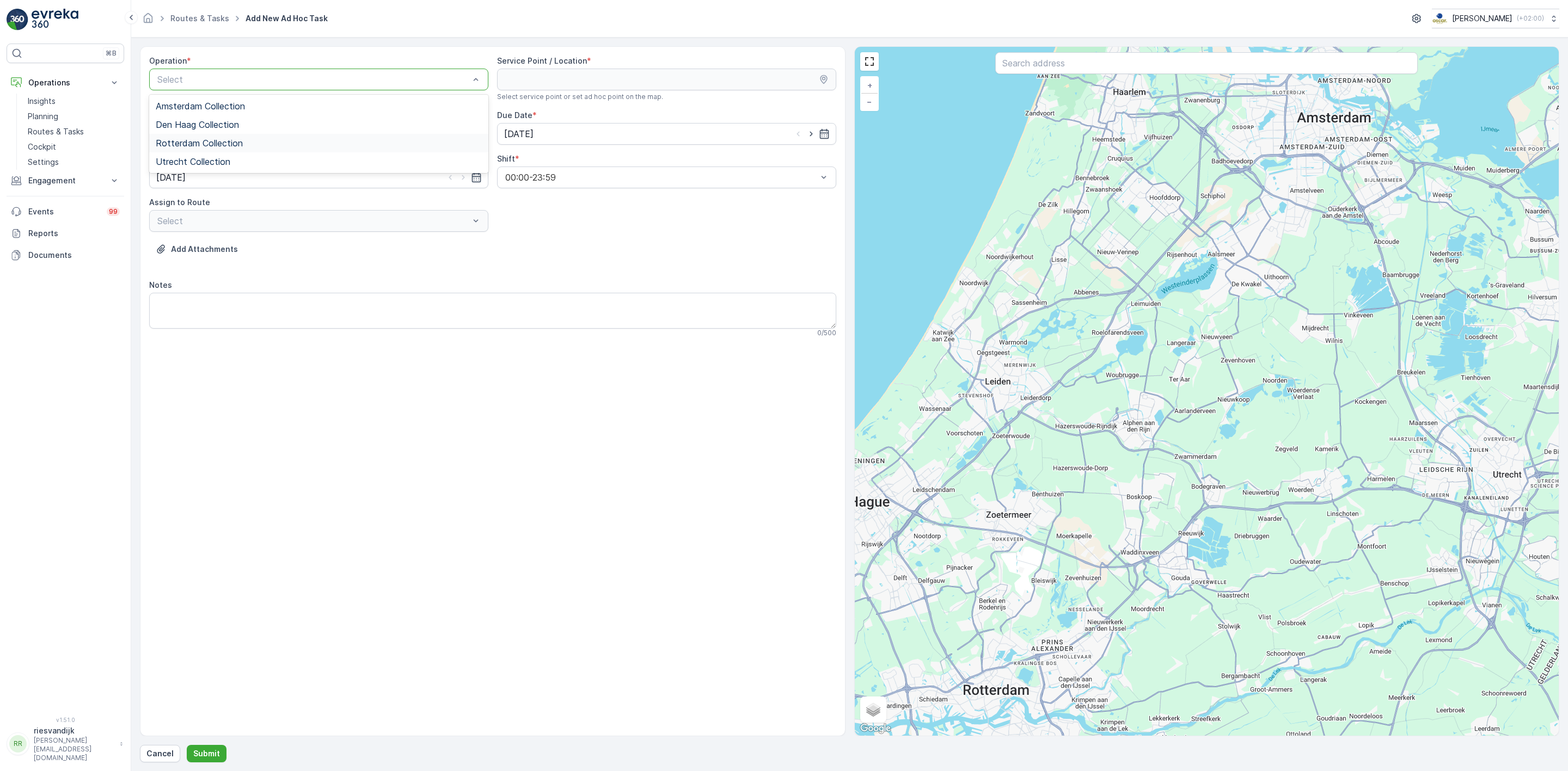
click at [245, 147] on div "Rotterdam Collection" at bounding box center [318, 143] width 326 height 10
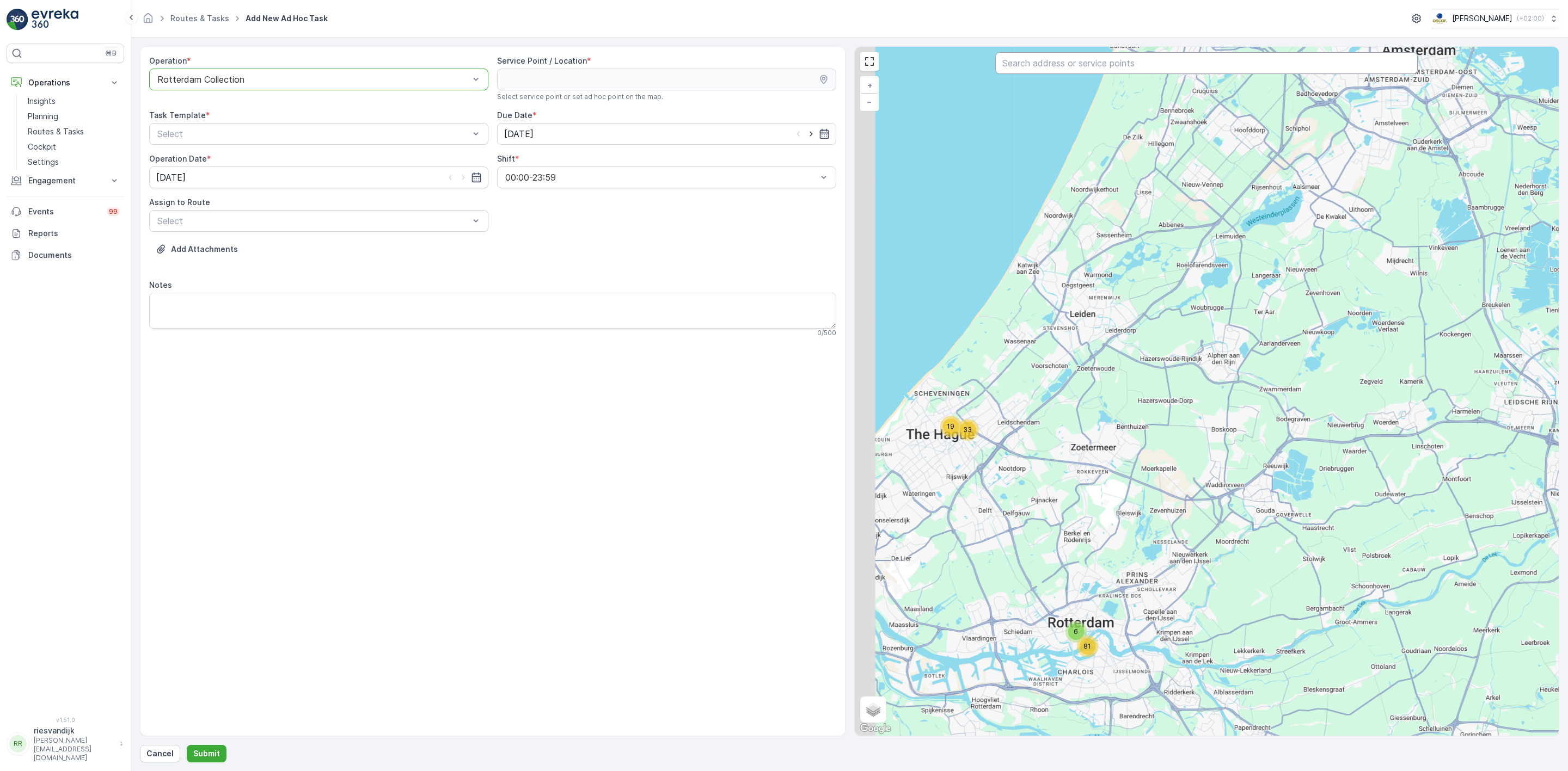
click at [1302, 57] on input "text" at bounding box center [1206, 63] width 423 height 22
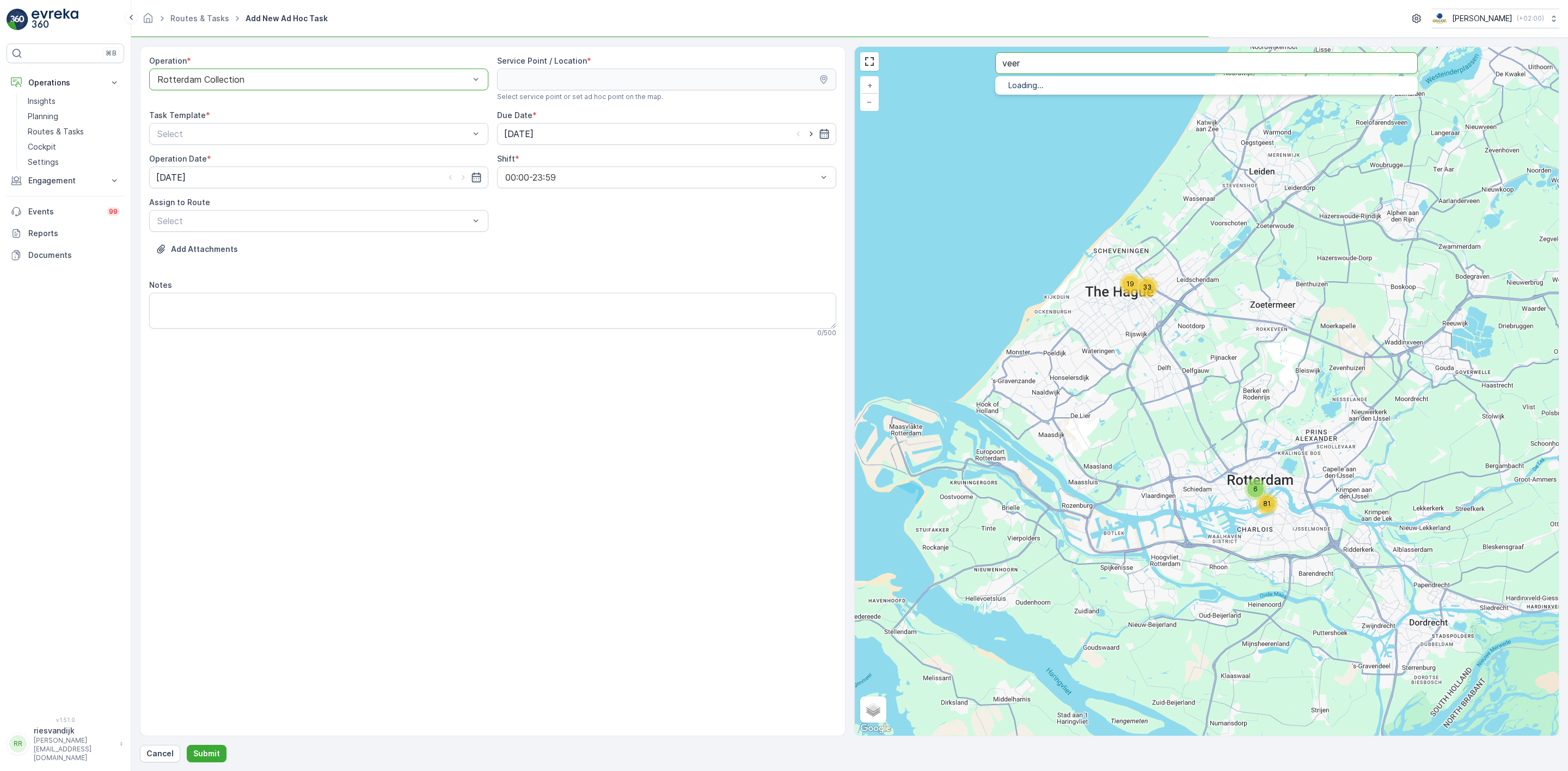
type input "veer"
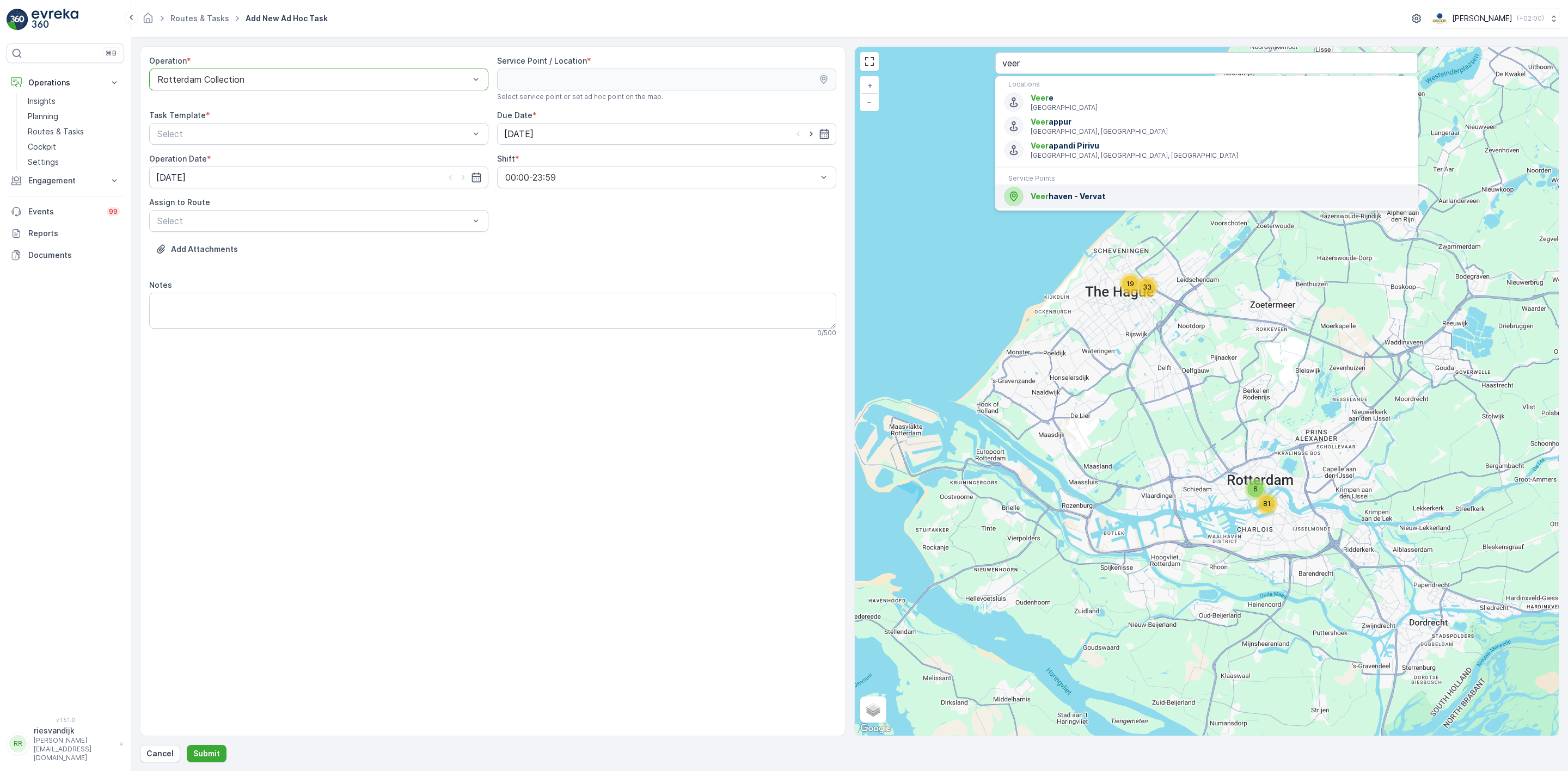
click at [1120, 199] on span "Veer haven - Vervat" at bounding box center [1219, 196] width 378 height 11
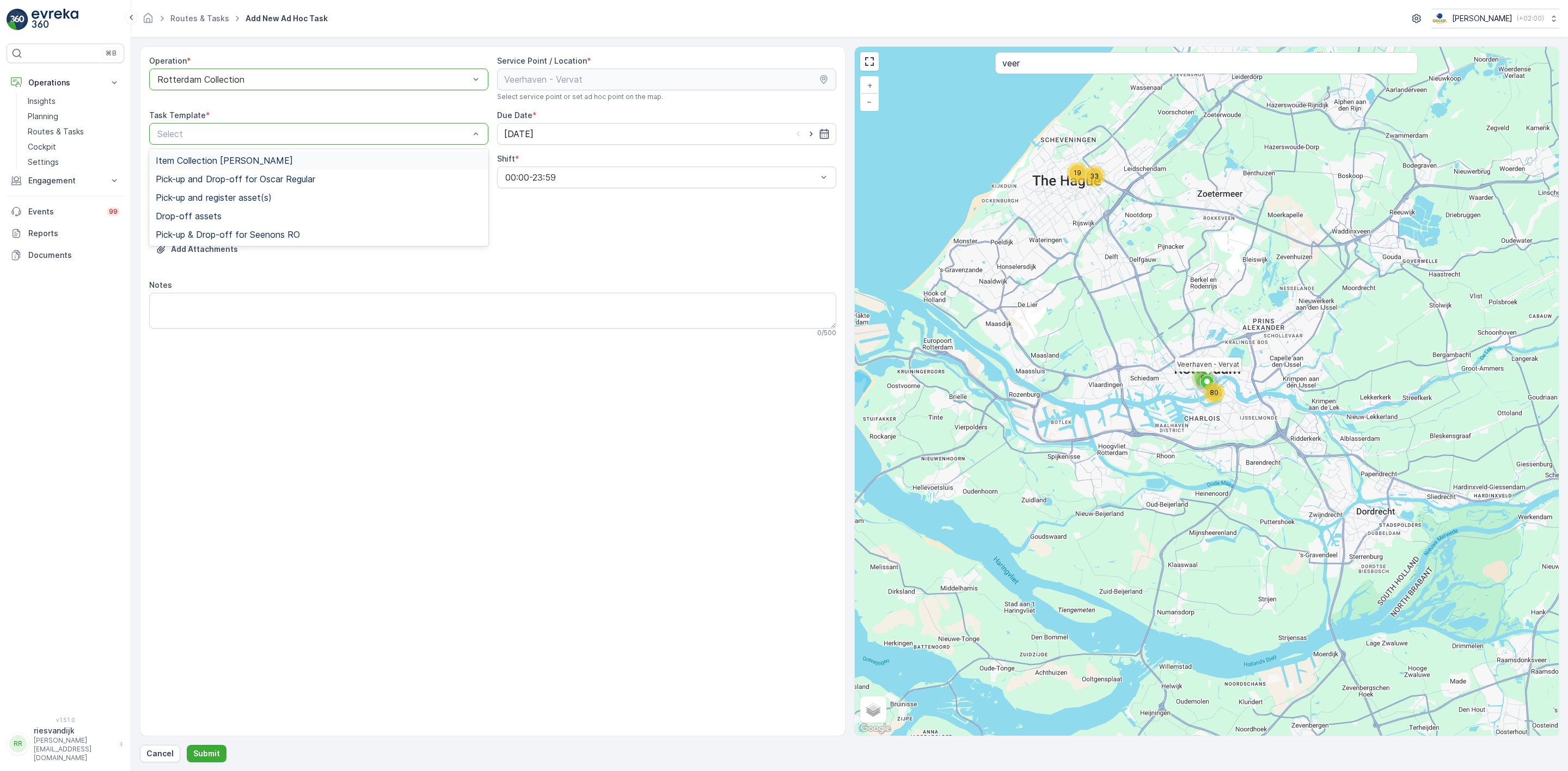
click at [248, 157] on span "Item Collection [PERSON_NAME]" at bounding box center [224, 160] width 137 height 10
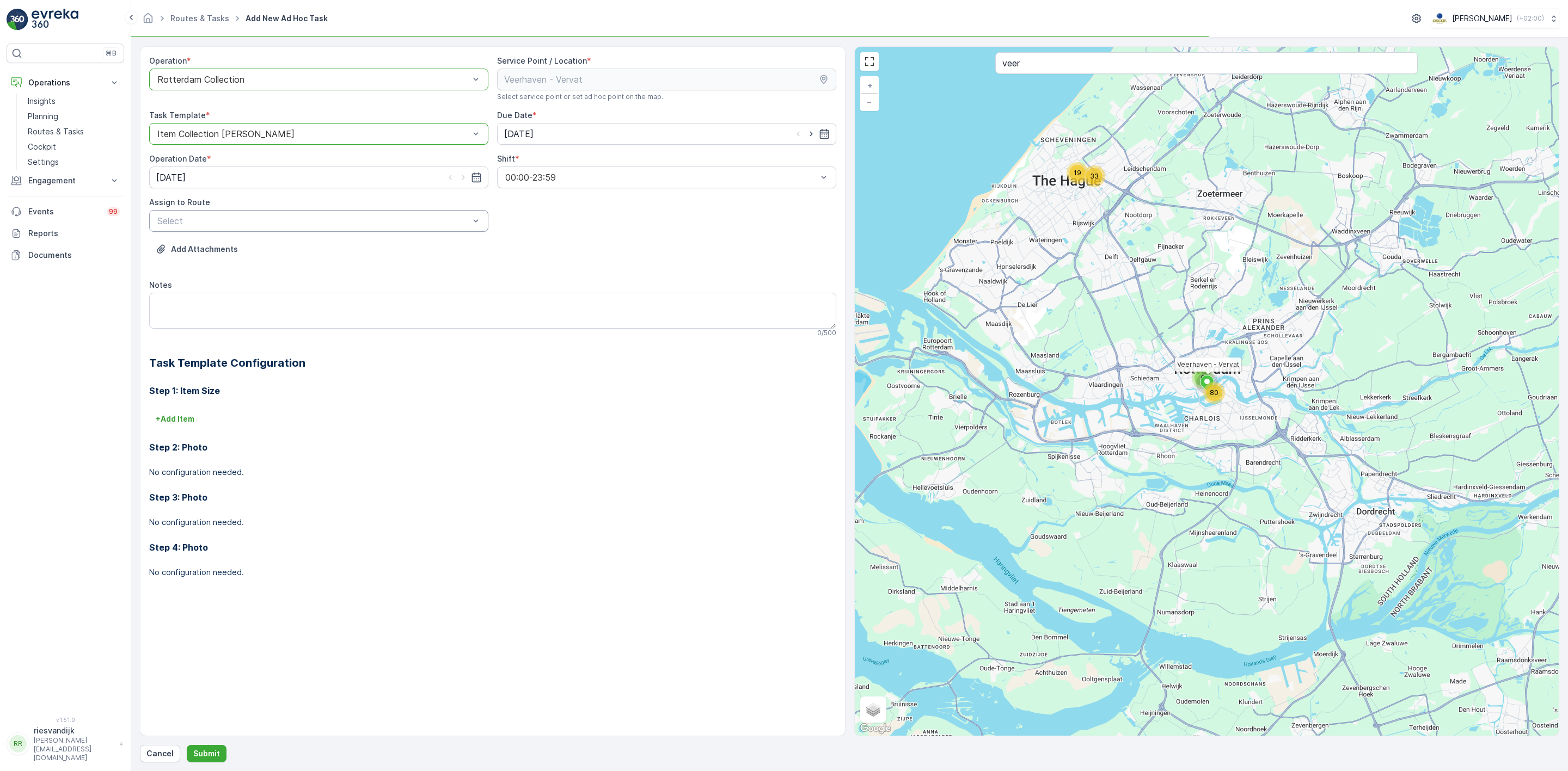
click at [288, 229] on div "Select" at bounding box center [318, 220] width 339 height 22
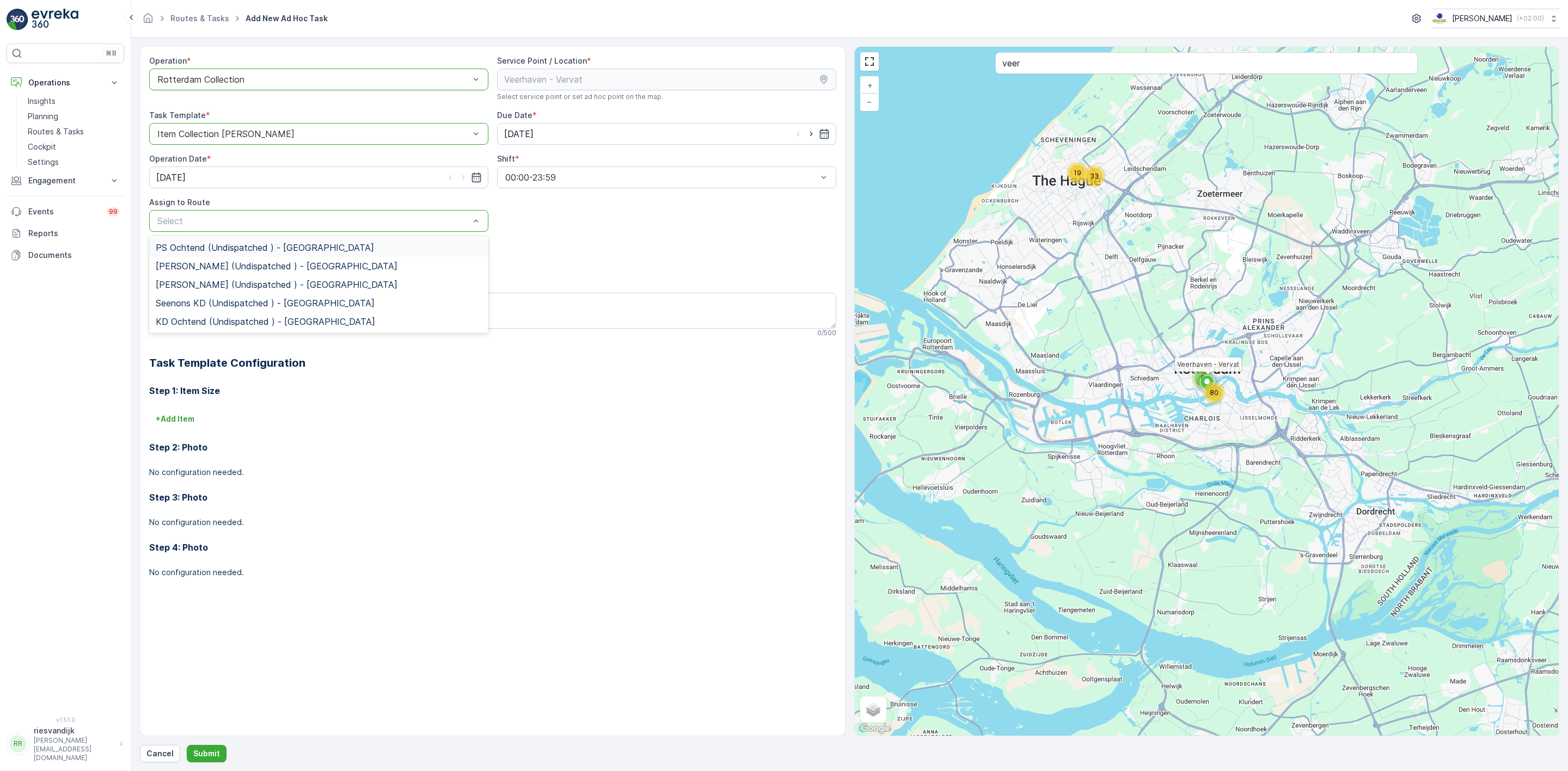
click at [274, 253] on span "PS Ochtend (Undispatched ) - [GEOGRAPHIC_DATA]" at bounding box center [265, 247] width 219 height 10
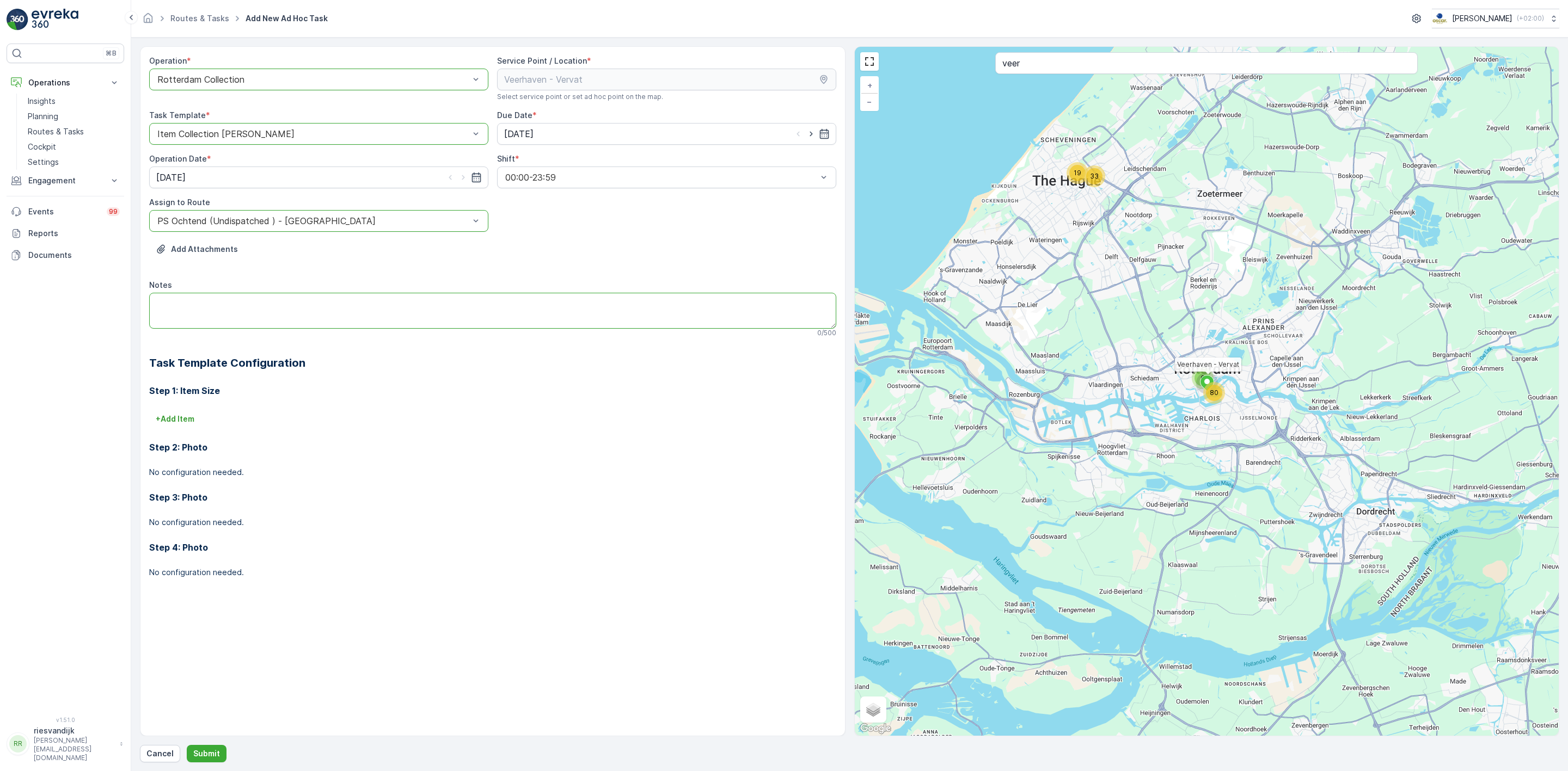
click at [291, 311] on textarea "Notes" at bounding box center [492, 310] width 687 height 36
type textarea "swill zakken 30L PD 140L"
click at [192, 425] on p "+ Add Item" at bounding box center [175, 419] width 39 height 11
click at [758, 438] on div at bounding box center [788, 427] width 96 height 35
click at [756, 436] on button "button" at bounding box center [749, 432] width 18 height 18
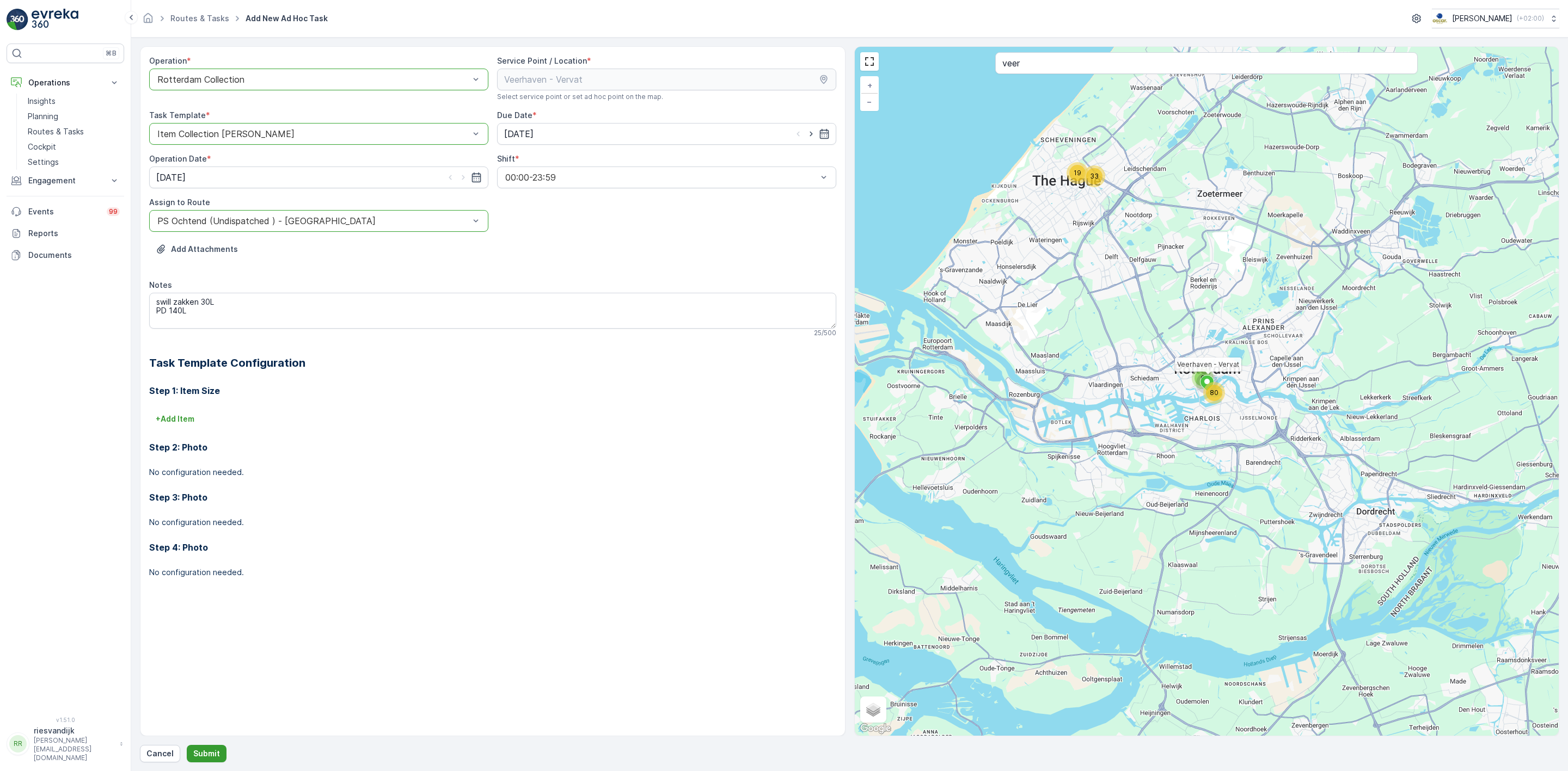
click at [206, 743] on p "Submit" at bounding box center [206, 754] width 27 height 11
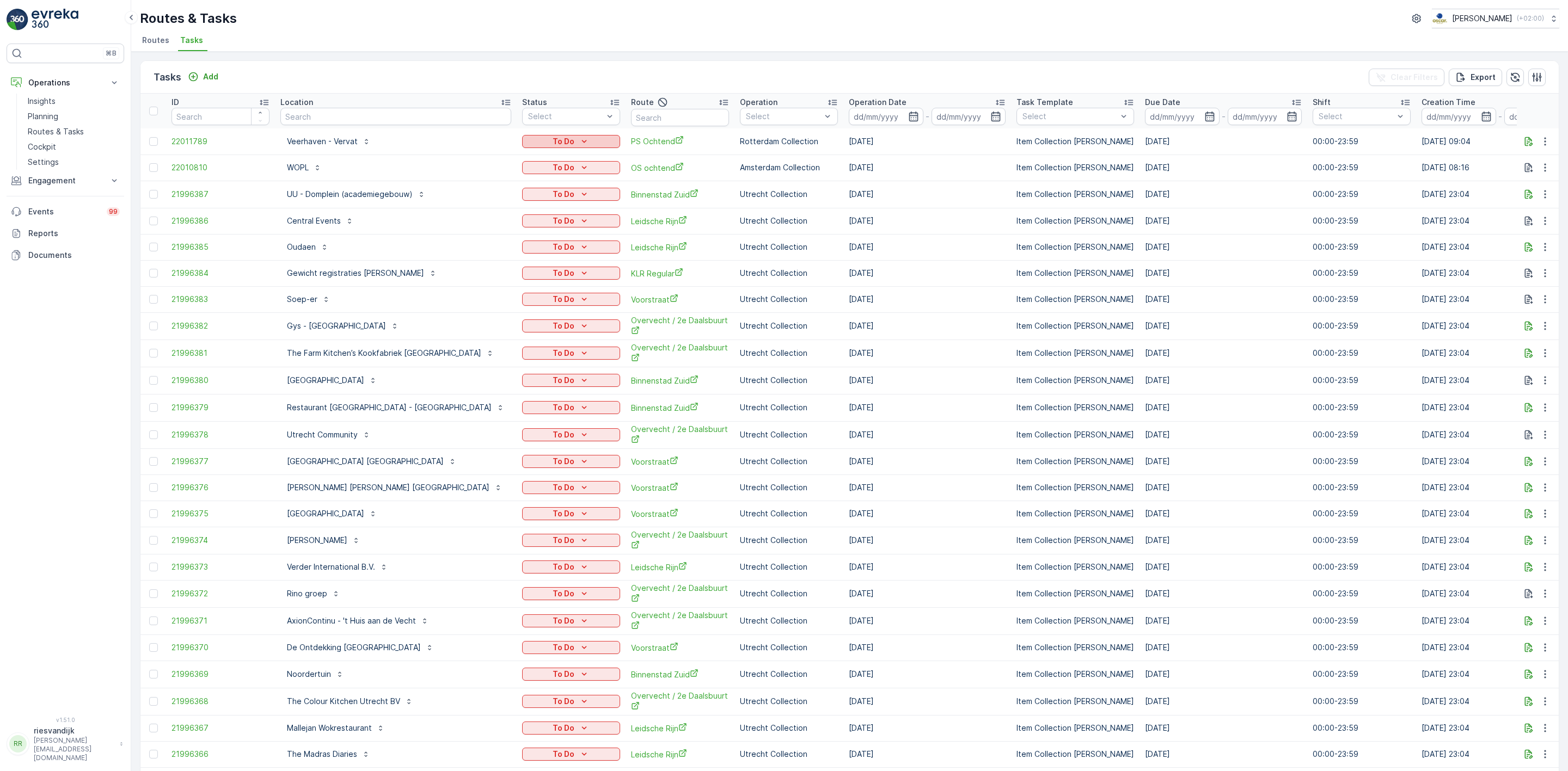
click at [544, 142] on div "To Do" at bounding box center [571, 141] width 89 height 11
click at [490, 154] on span "Let Op!" at bounding box center [480, 157] width 27 height 11
click at [378, 116] on input "text" at bounding box center [396, 116] width 231 height 18
click at [203, 78] on p "Add" at bounding box center [210, 77] width 15 height 11
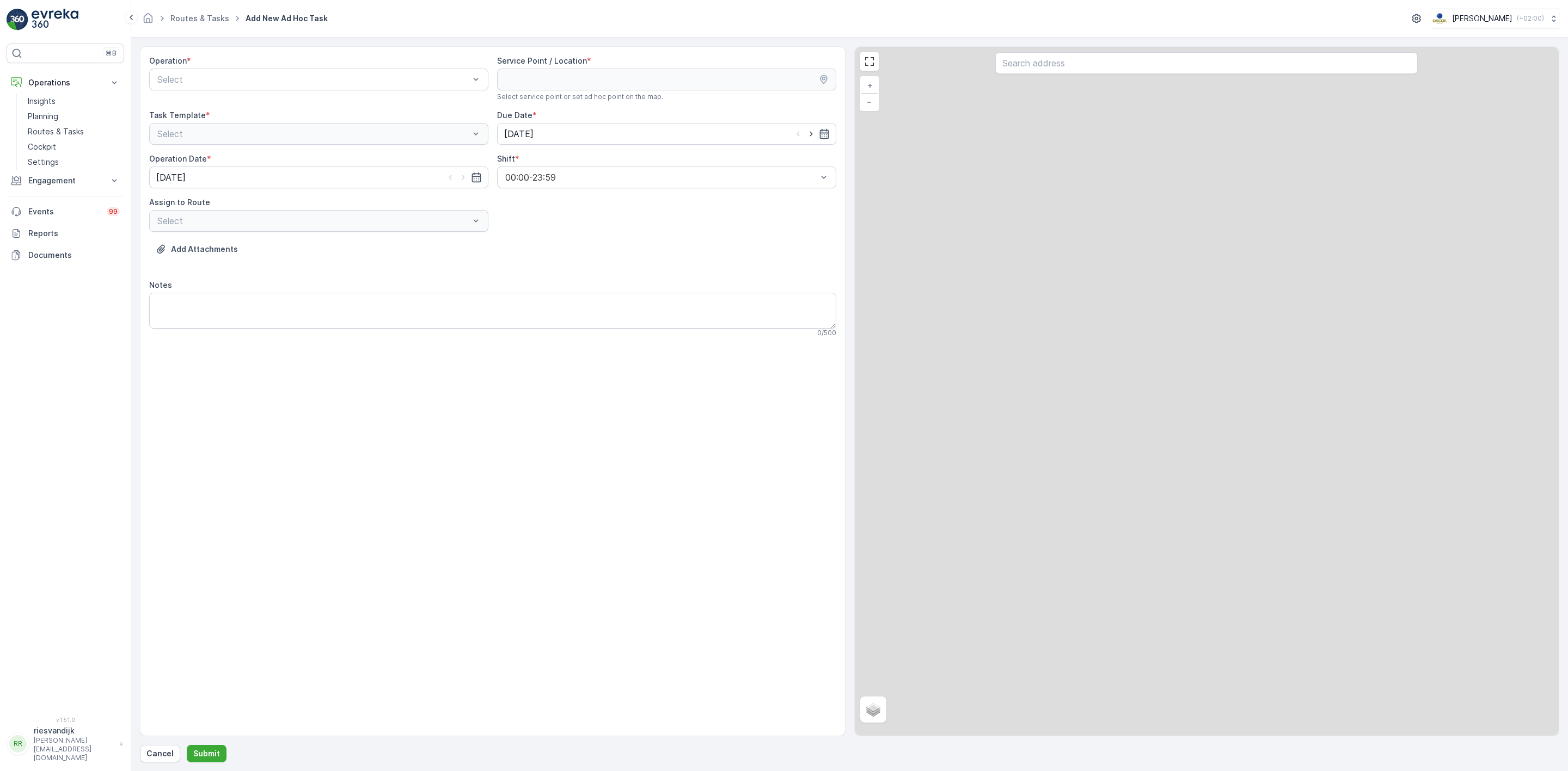
click at [260, 87] on div "Select" at bounding box center [318, 79] width 339 height 22
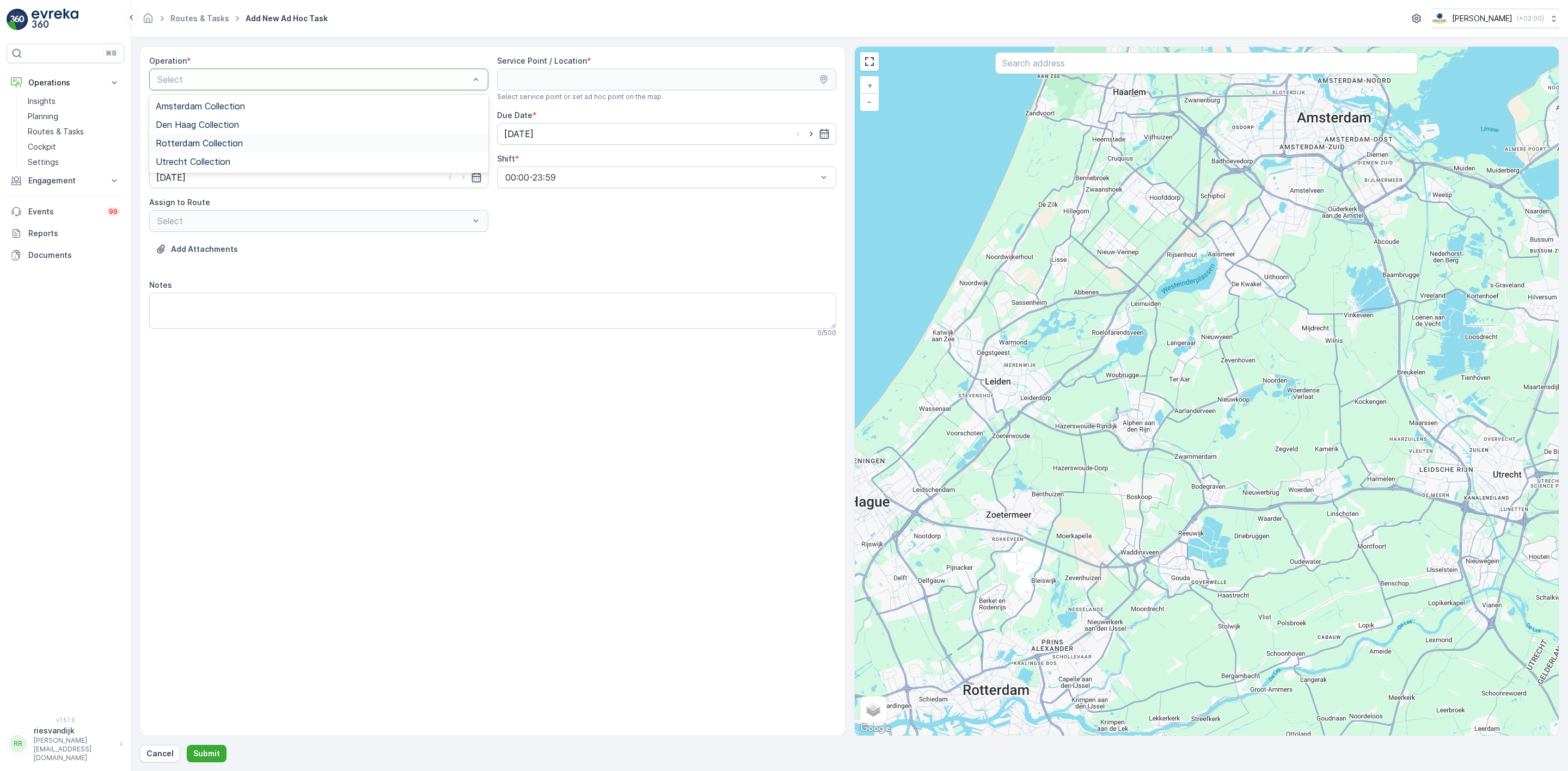
click at [218, 142] on span "Rotterdam Collection" at bounding box center [199, 143] width 87 height 10
click at [643, 92] on div "Service Point / Location * Select service point or set ad hoc point on the map." at bounding box center [666, 79] width 339 height 46
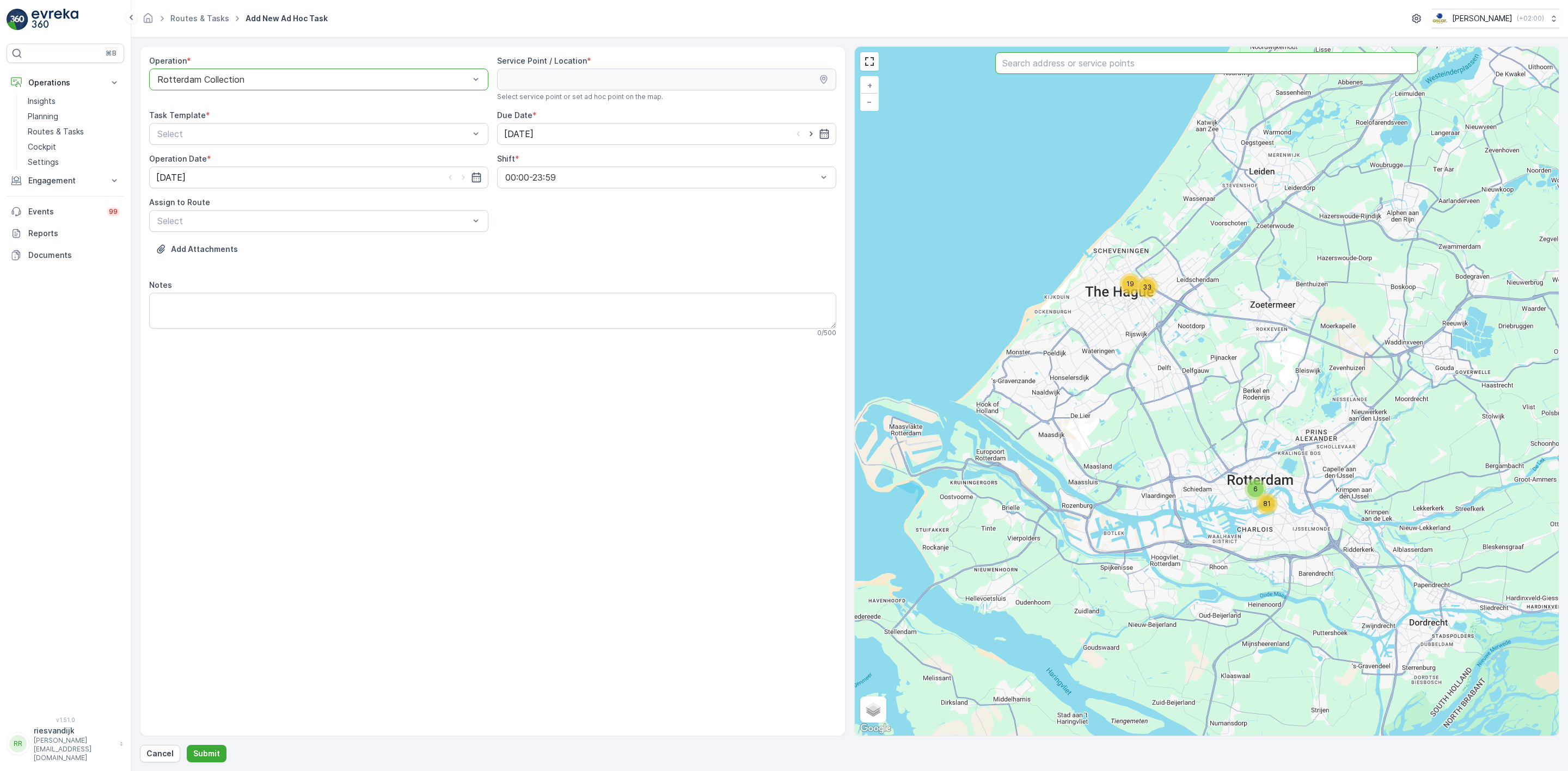
click at [1104, 71] on input "text" at bounding box center [1206, 63] width 423 height 22
type input "verva"
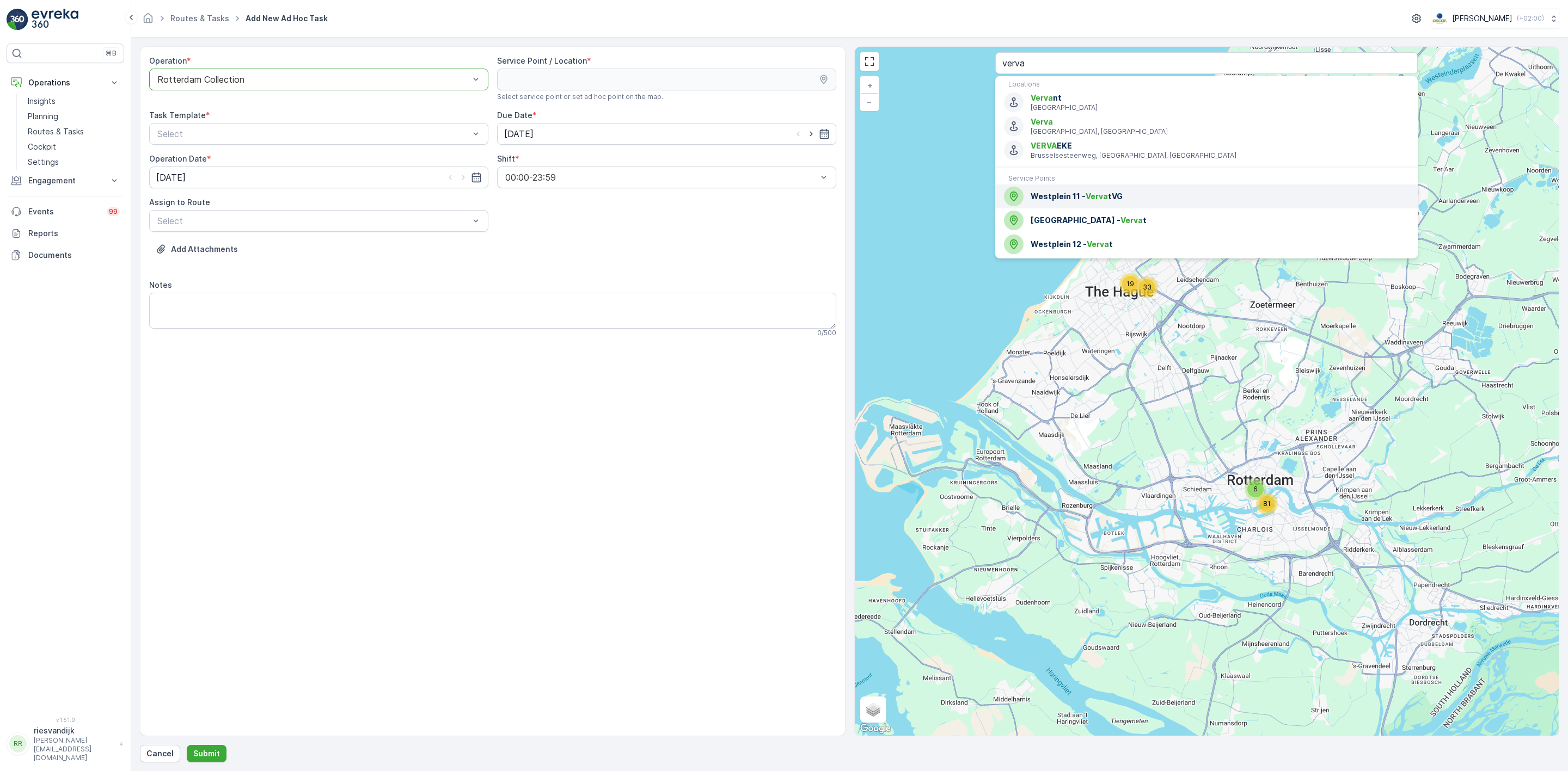
click at [1132, 198] on span "Westplein 11 - Verva tVG" at bounding box center [1219, 196] width 378 height 11
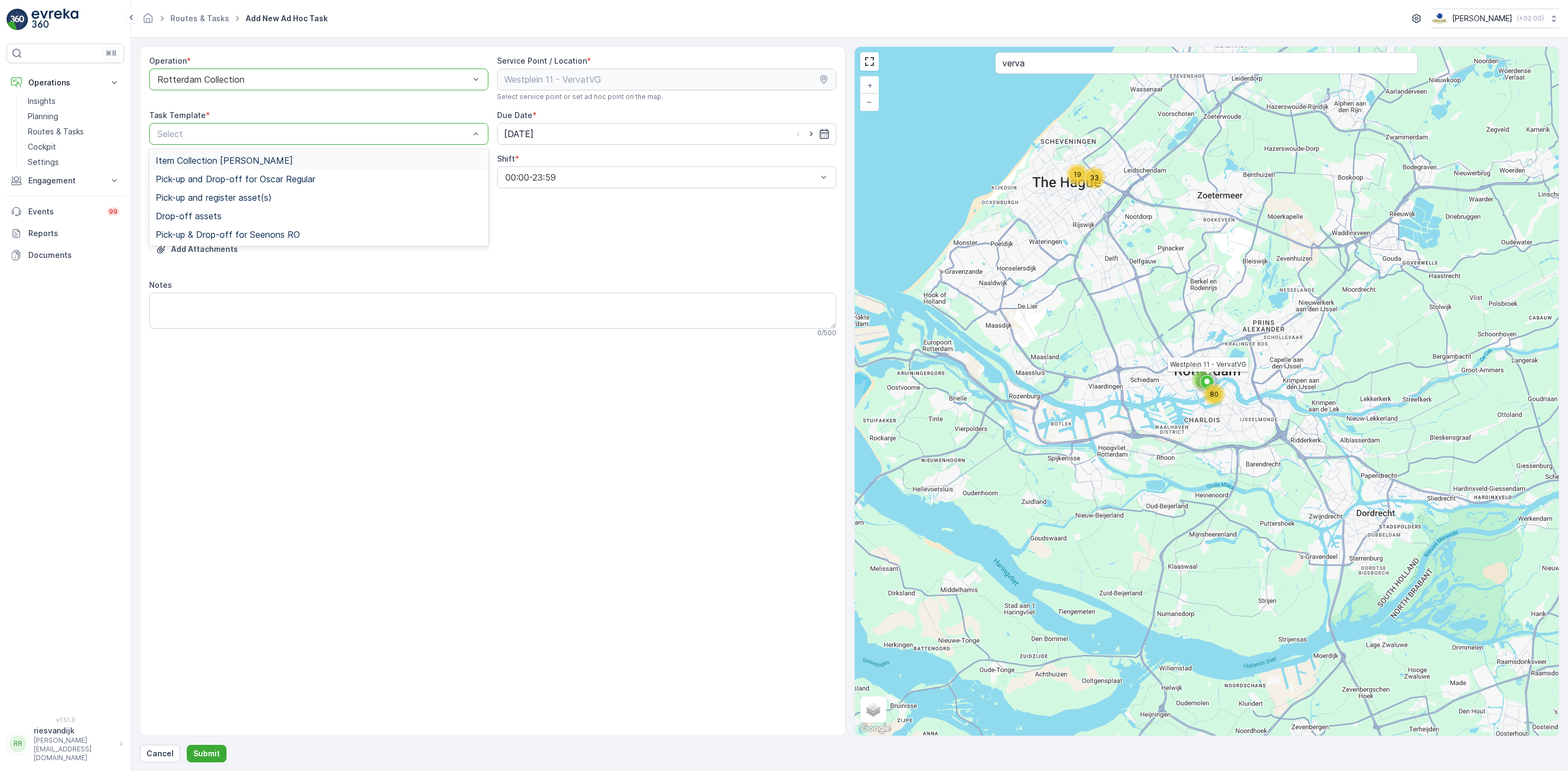
click at [240, 161] on span "Item Collection [PERSON_NAME]" at bounding box center [224, 160] width 137 height 10
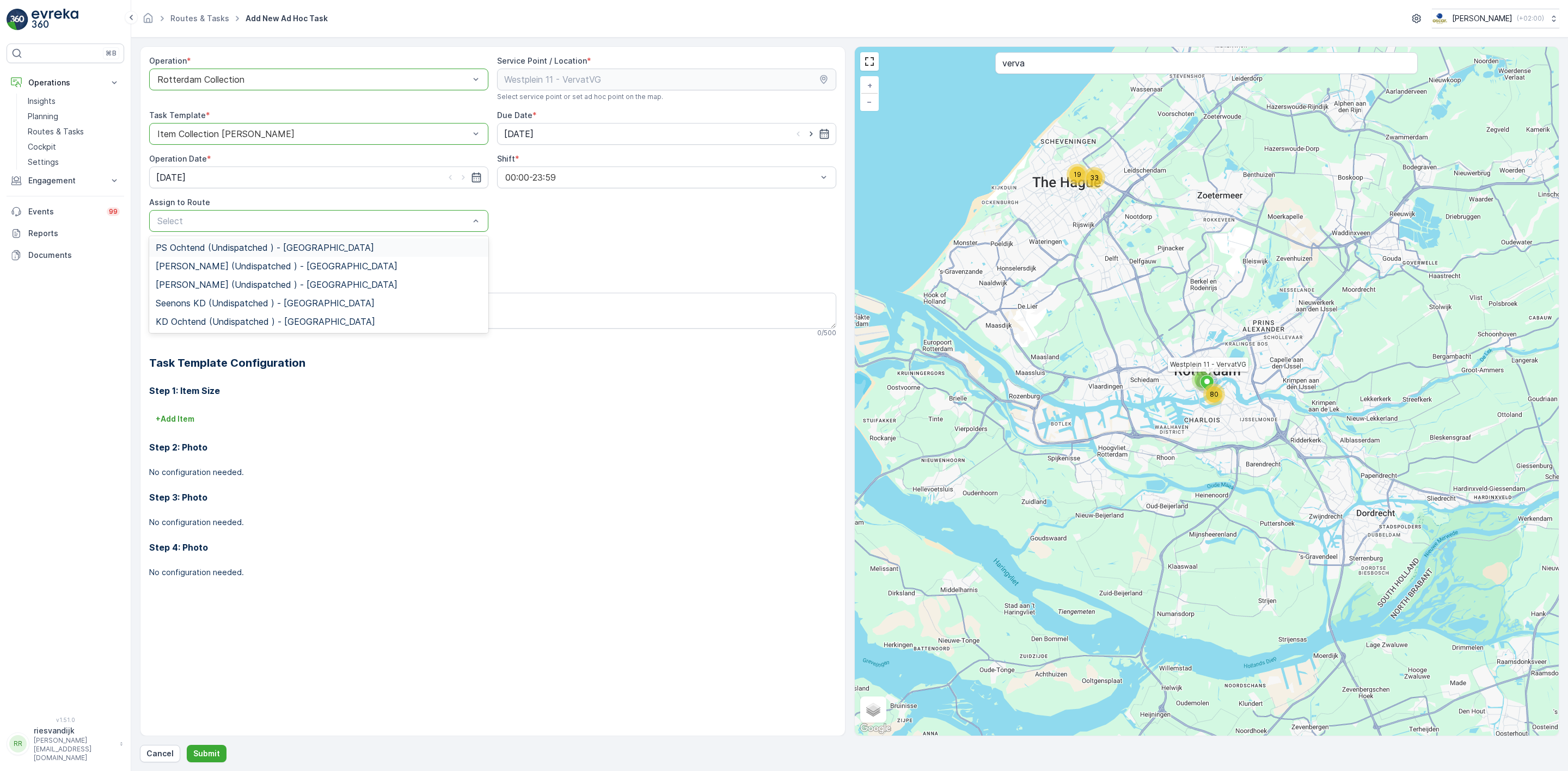
click at [278, 245] on span "PS Ochtend (Undispatched ) - [GEOGRAPHIC_DATA]" at bounding box center [265, 247] width 219 height 10
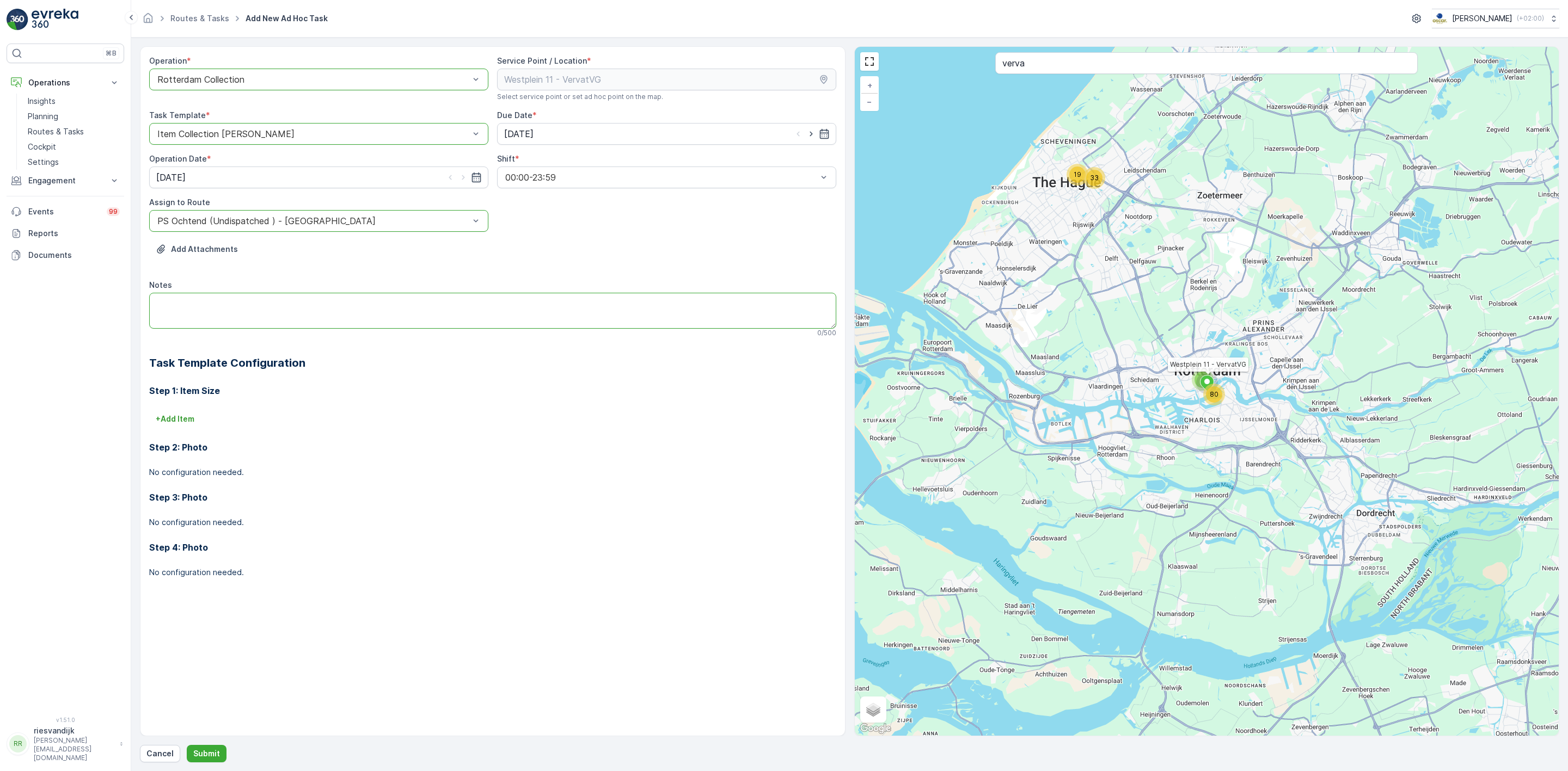
click at [304, 327] on textarea "Notes" at bounding box center [492, 310] width 687 height 36
type textarea "PD 140L & [PERSON_NAME] zakjes"
click at [218, 743] on div "Operation * option Rotterdam Collection, selected. Rotterdam Collection Service…" at bounding box center [849, 405] width 1419 height 717
click at [215, 743] on p "Submit" at bounding box center [206, 754] width 27 height 11
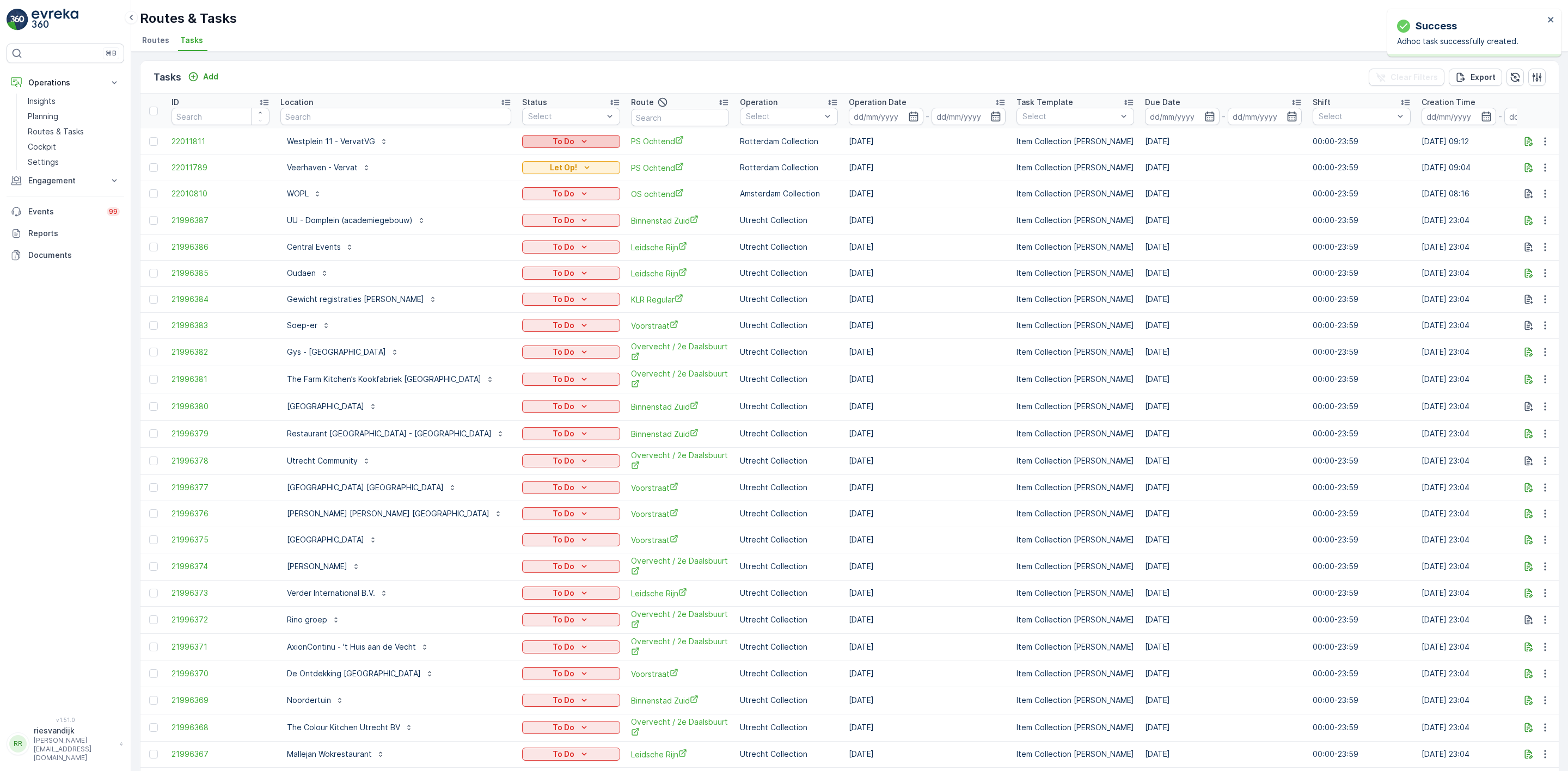
click at [579, 137] on icon "To Do" at bounding box center [584, 141] width 11 height 11
click at [499, 155] on div "Let Op!" at bounding box center [496, 157] width 69 height 15
